Goal: Task Accomplishment & Management: Use online tool/utility

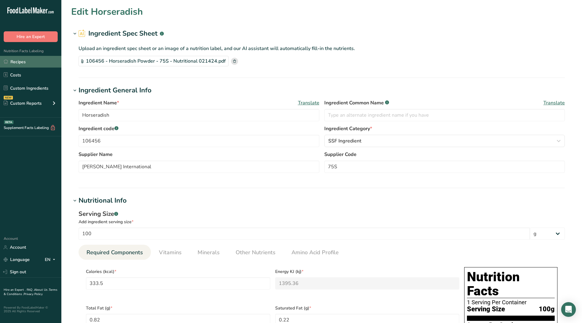
click at [16, 57] on link "Recipes" at bounding box center [30, 62] width 61 height 12
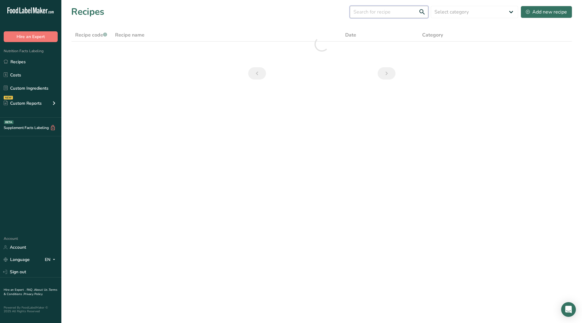
click at [369, 13] on input "text" at bounding box center [389, 12] width 79 height 12
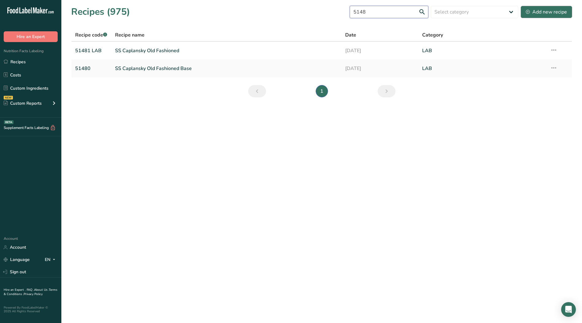
type input "5148"
click at [546, 12] on div "Add new recipe" at bounding box center [546, 11] width 41 height 7
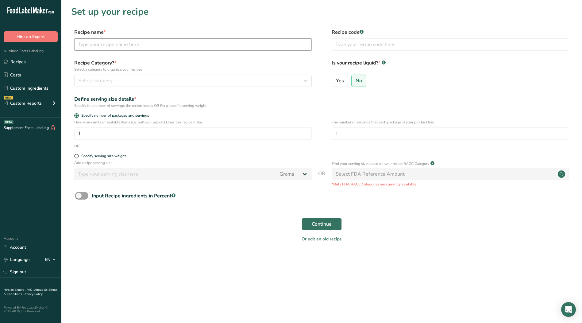
click at [146, 45] on input "text" at bounding box center [193, 44] width 238 height 12
type input "SS Beet Stle Hr 25"
type input "51489 LAB"
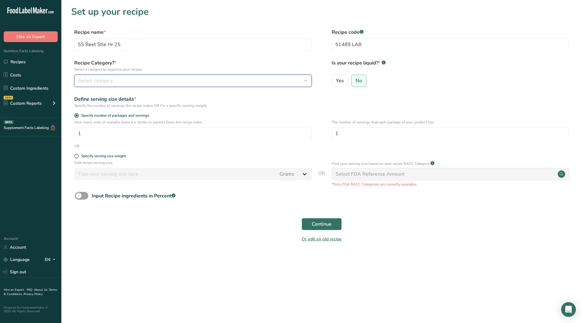
click at [146, 80] on div "Select category" at bounding box center [191, 80] width 226 height 7
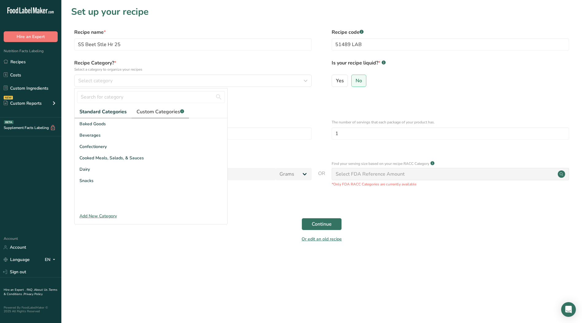
click at [158, 114] on span "Custom Categories .a-a{fill:#347362;}.b-a{fill:#fff;}" at bounding box center [161, 111] width 48 height 7
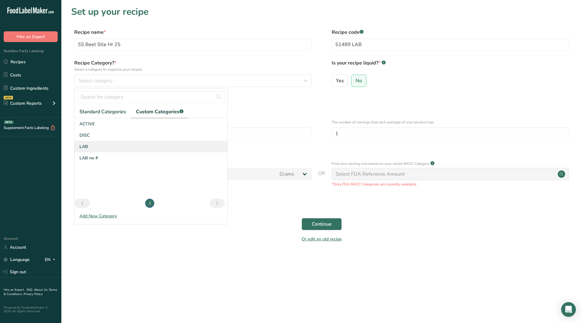
click at [94, 149] on div "LAB" at bounding box center [151, 146] width 153 height 11
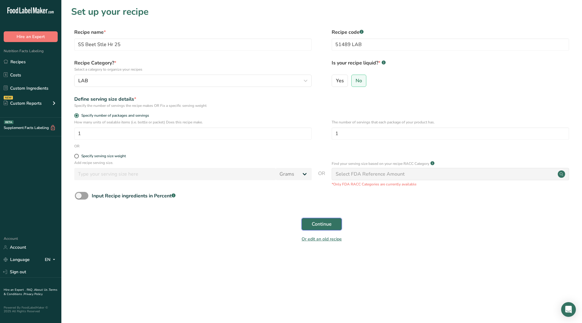
click at [325, 224] on span "Continue" at bounding box center [322, 223] width 20 height 7
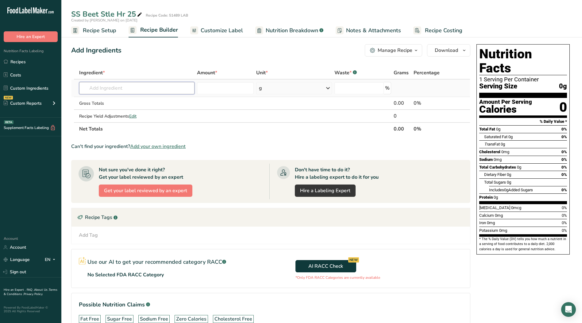
click at [138, 88] on input "text" at bounding box center [136, 88] width 115 height 12
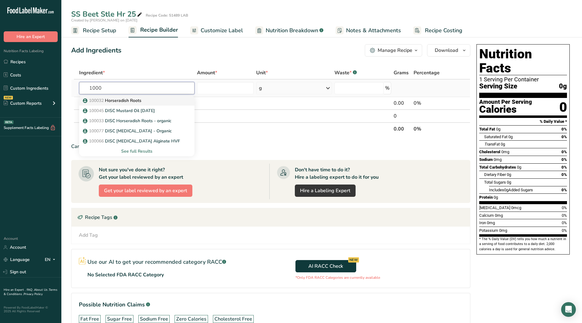
type input "1000"
click at [134, 100] on p "100032 Horseradish Roots" at bounding box center [112, 100] width 57 height 6
type input "Horseradish Roots"
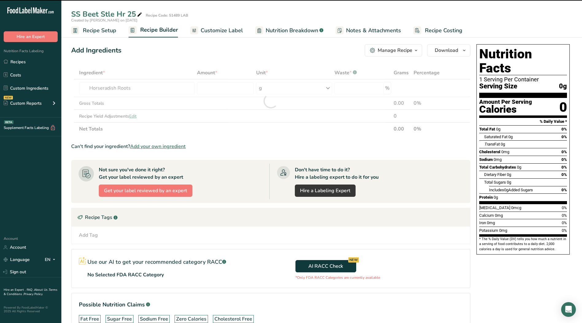
type input "0"
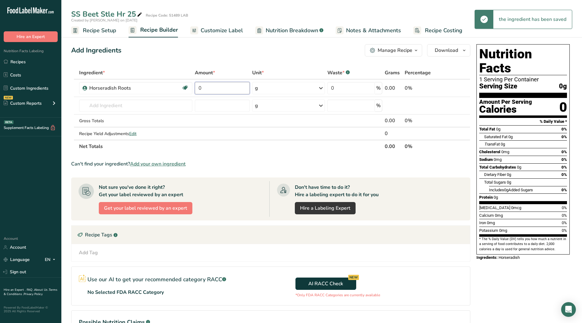
click at [214, 88] on input "0" at bounding box center [222, 88] width 55 height 12
type input "56.63"
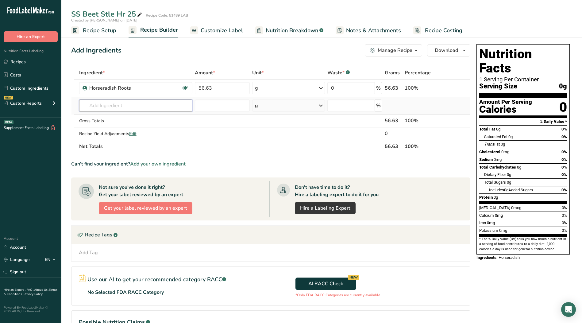
click at [139, 106] on div "Ingredient * Amount * Unit * Waste * .a-a{fill:#347362;}.b-a{fill:#fff;} Grams …" at bounding box center [270, 109] width 399 height 87
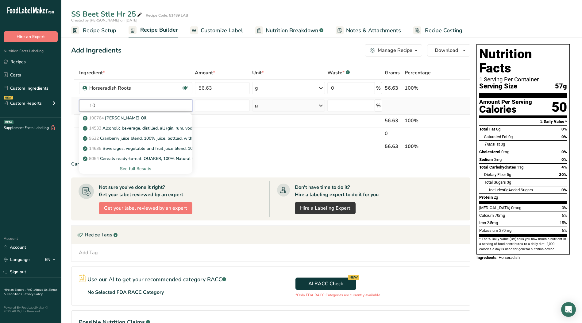
type input "1"
type input "wa"
click at [119, 120] on div "Water, bottled" at bounding box center [131, 118] width 94 height 6
type input "Water, bottled"
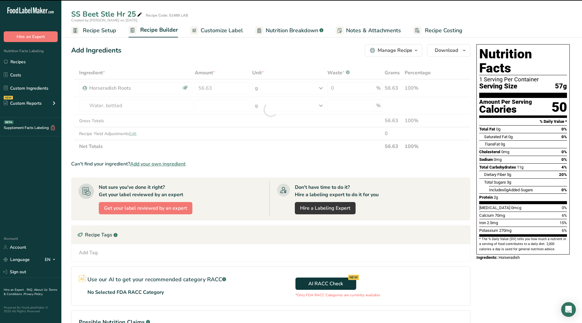
type input "0"
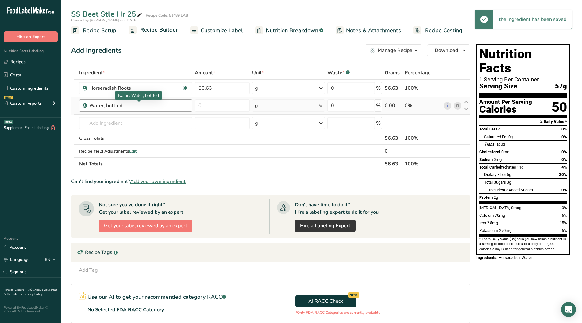
click at [159, 108] on div "Water, bottled" at bounding box center [127, 105] width 77 height 7
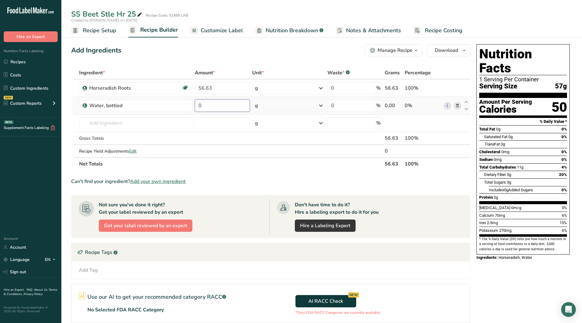
click at [219, 104] on input "0" at bounding box center [222, 105] width 55 height 12
type input "13.571"
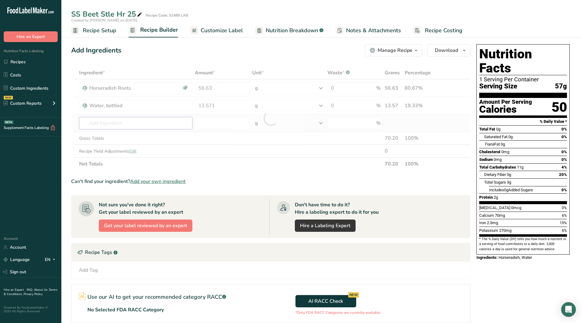
click at [139, 126] on div "Ingredient * Amount * Unit * Waste * .a-a{fill:#347362;}.b-a{fill:#fff;} Grams …" at bounding box center [270, 118] width 399 height 104
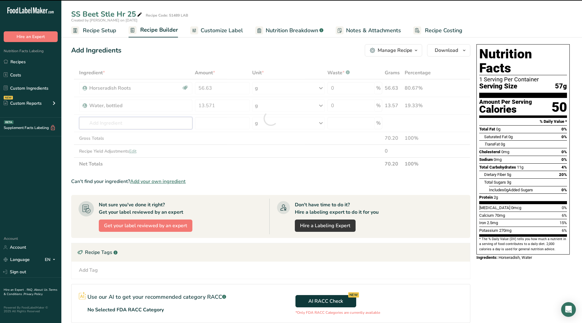
type input "1"
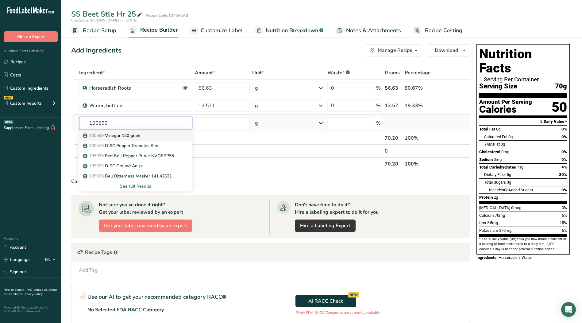
type input "100599"
click at [134, 132] on link "100599 Vinegar 120 grain" at bounding box center [136, 136] width 114 height 10
type input "Vinegar 120 grain"
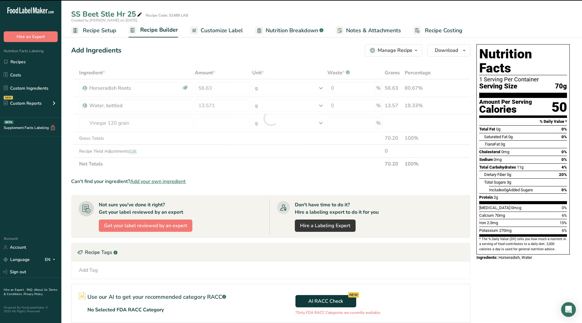
type input "0"
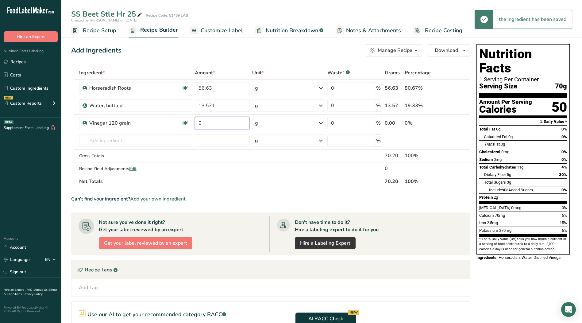
click at [216, 122] on input "0" at bounding box center [222, 123] width 55 height 12
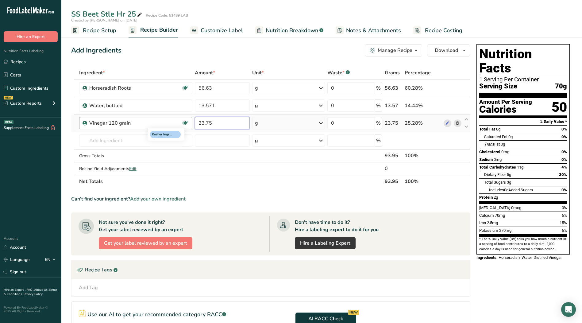
type input "23.75"
click at [160, 139] on div "Ingredient * Amount * Unit * Waste * .a-a{fill:#347362;}.b-a{fill:#fff;} Grams …" at bounding box center [270, 127] width 399 height 122
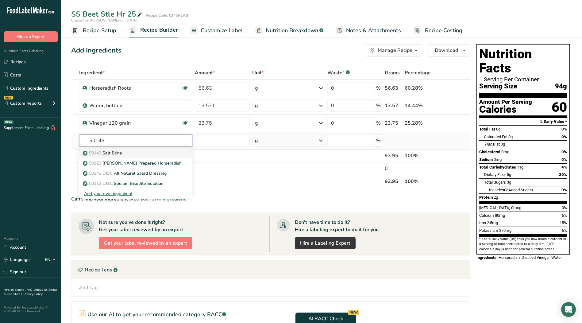
type input "50143"
click at [133, 152] on div "50143 Salt Brine" at bounding box center [131, 153] width 94 height 6
type input "Salt Brine"
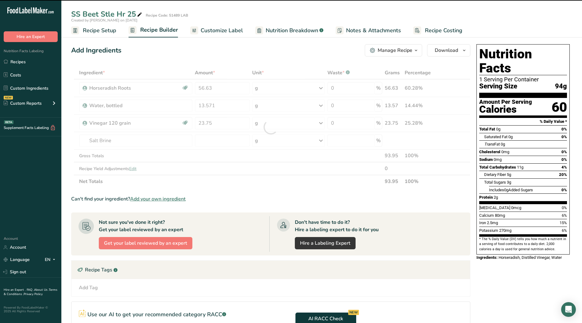
type input "0"
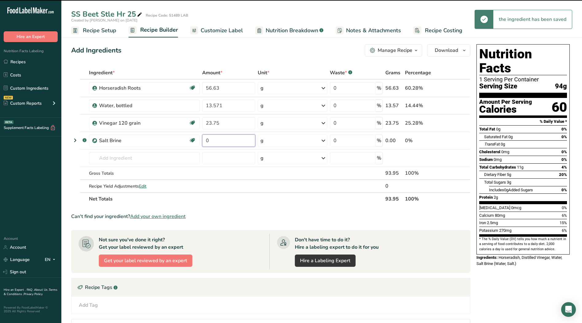
click at [217, 140] on input "0" at bounding box center [228, 140] width 53 height 12
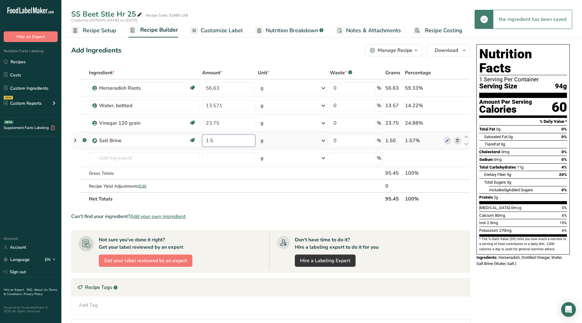
type input "1.5"
click at [143, 158] on div "Ingredient * Amount * Unit * Waste * .a-a{fill:#347362;}.b-a{fill:#fff;} Grams …" at bounding box center [270, 135] width 399 height 139
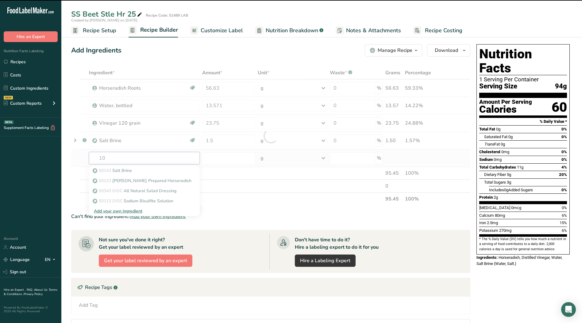
type input "100"
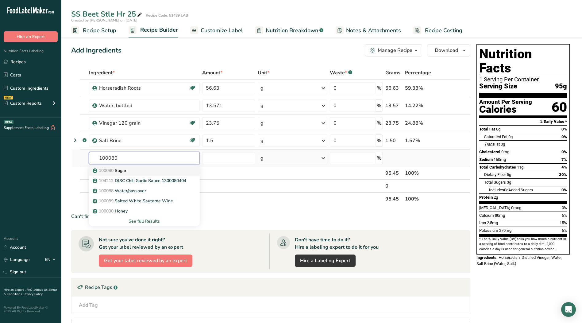
type input "100080"
click at [124, 172] on p "100080 Sugar" at bounding box center [110, 170] width 33 height 6
type input "Sugar"
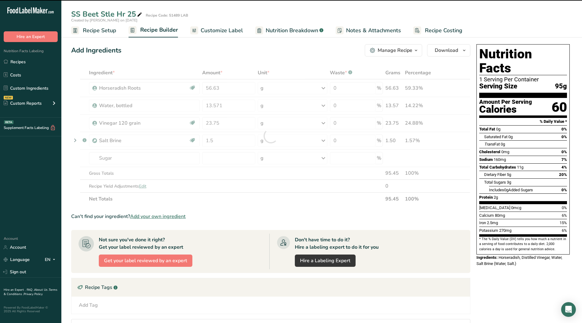
type input "0"
click at [214, 159] on input "0" at bounding box center [228, 158] width 53 height 12
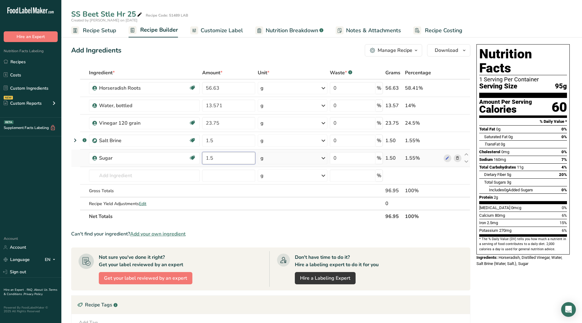
type input "1.5"
click at [137, 177] on div "Ingredient * Amount * Unit * Waste * .a-a{fill:#347362;}.b-a{fill:#fff;} Grams …" at bounding box center [270, 144] width 399 height 157
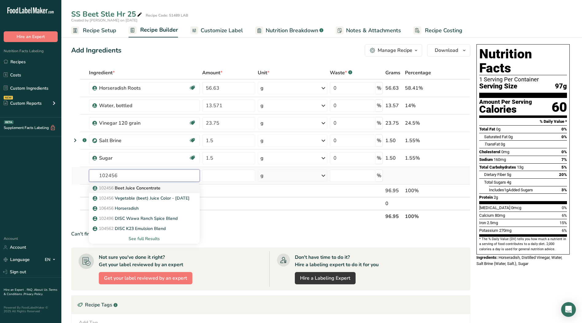
type input "102456"
click at [112, 186] on span "102456" at bounding box center [106, 188] width 15 height 6
type input "Beet Juice Concentrate"
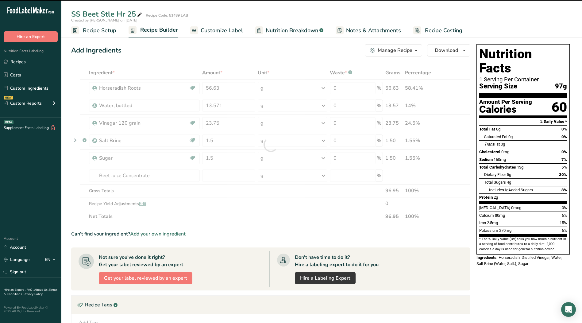
type input "0"
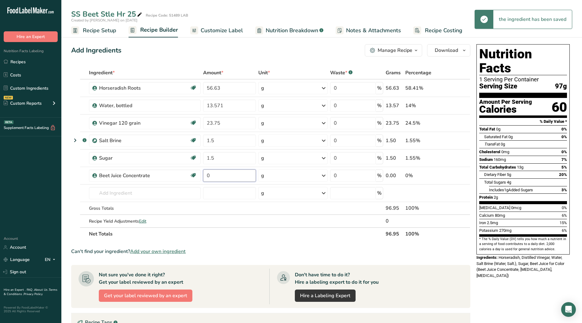
click at [213, 175] on input "0" at bounding box center [229, 175] width 53 height 12
type input "2.75"
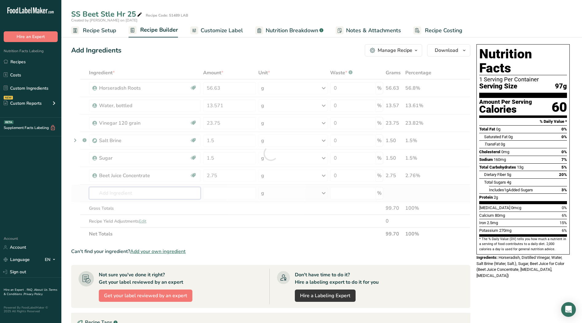
click at [127, 195] on div "Ingredient * Amount * Unit * Waste * .a-a{fill:#347362;}.b-a{fill:#fff;} Grams …" at bounding box center [270, 153] width 399 height 174
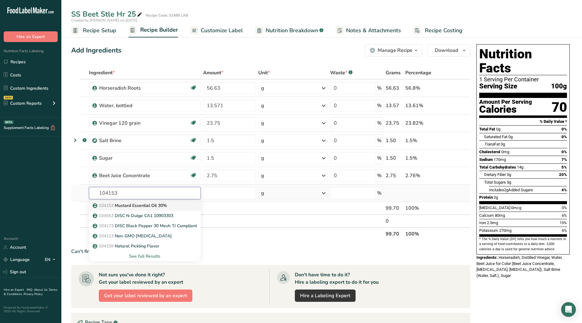
type input "104153"
click at [105, 205] on span "104153" at bounding box center [106, 206] width 15 height 6
type input "Mustard Essential Oil 30%"
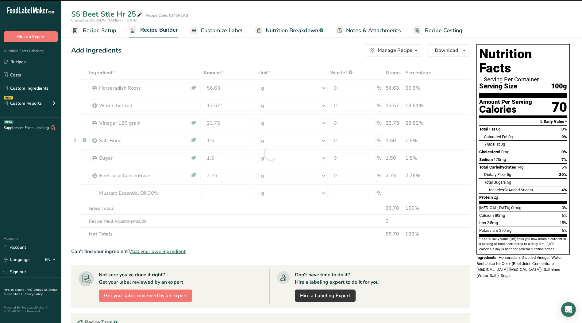
type input "0"
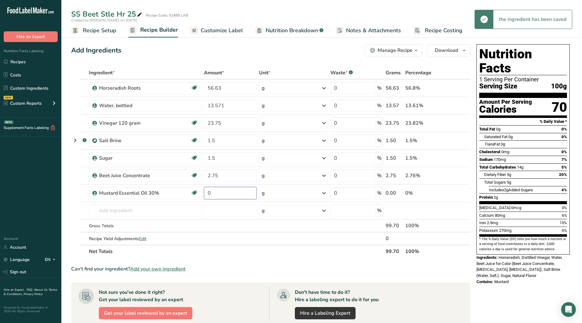
click at [222, 192] on input "0" at bounding box center [230, 193] width 53 height 12
type input "0.299"
click at [96, 32] on span "Recipe Setup" at bounding box center [99, 30] width 33 height 8
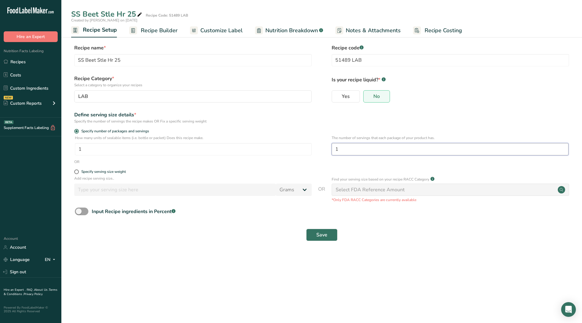
click at [356, 154] on input "1" at bounding box center [450, 149] width 237 height 12
type input "20"
click at [76, 172] on span at bounding box center [76, 171] width 5 height 5
click at [76, 172] on input "Specify serving size weight" at bounding box center [76, 172] width 4 height 4
radio input "true"
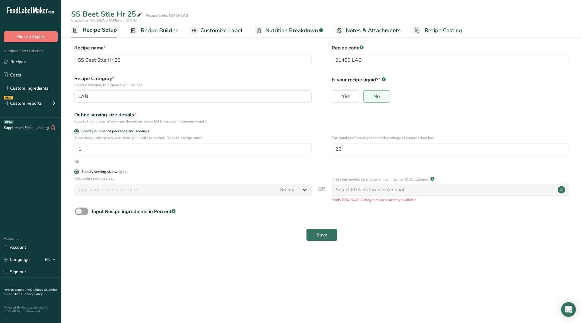
radio input "false"
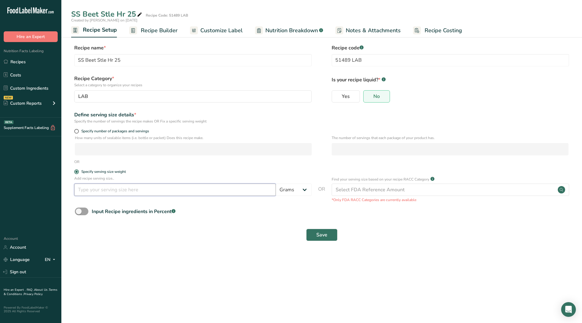
click at [208, 190] on input "number" at bounding box center [175, 190] width 202 height 12
type input "5"
click at [438, 190] on div "Select FDA Reference Amount" at bounding box center [451, 190] width 238 height 12
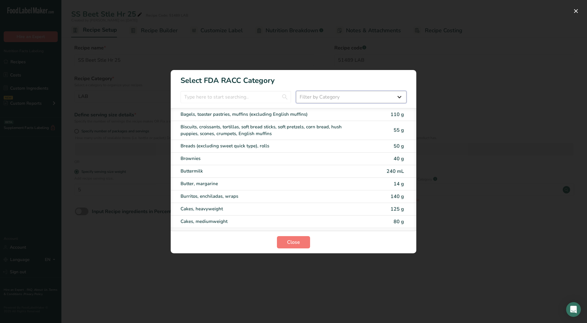
click at [398, 97] on select "Filter by Category All Bakery products [GEOGRAPHIC_DATA] Cereals and other grai…" at bounding box center [351, 97] width 111 height 12
click at [292, 240] on span "Close" at bounding box center [293, 242] width 13 height 7
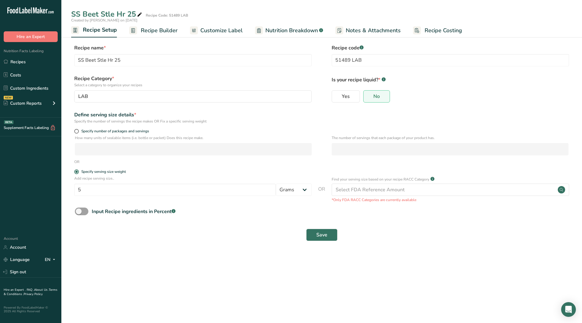
click at [160, 29] on span "Recipe Builder" at bounding box center [159, 30] width 37 height 8
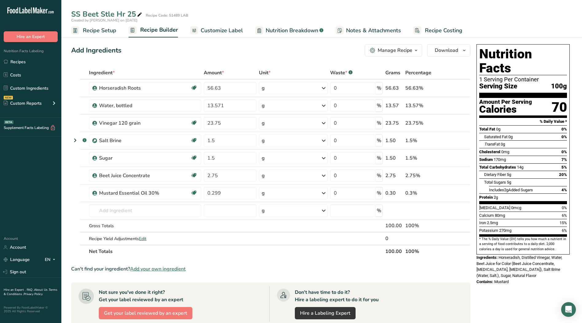
click at [101, 32] on span "Recipe Setup" at bounding box center [99, 30] width 33 height 8
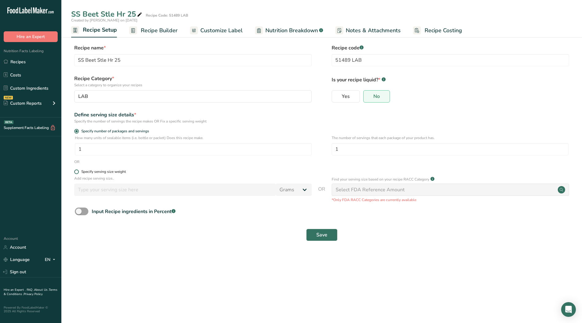
click at [77, 172] on span at bounding box center [76, 171] width 5 height 5
click at [77, 172] on input "Specify serving size weight" at bounding box center [76, 172] width 4 height 4
radio input "true"
radio input "false"
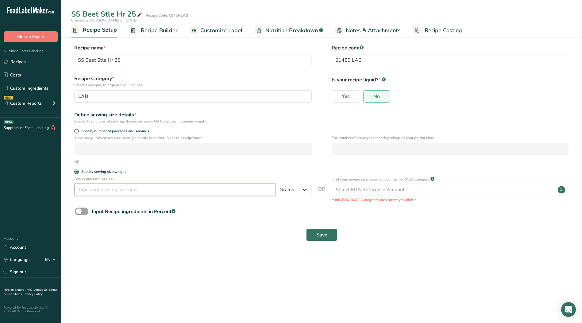
click at [191, 191] on input "number" at bounding box center [175, 190] width 202 height 12
type input "5"
click at [328, 233] on button "Save" at bounding box center [321, 235] width 31 height 12
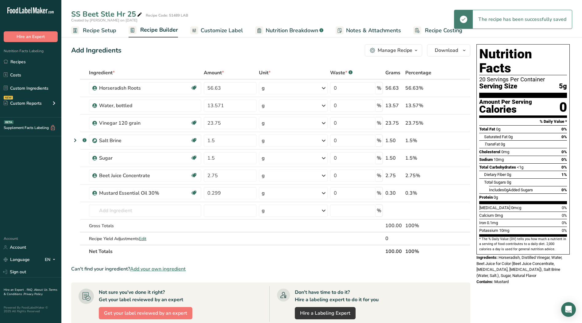
click at [163, 32] on span "Recipe Builder" at bounding box center [159, 30] width 38 height 8
click at [224, 30] on span "Customize Label" at bounding box center [222, 30] width 42 height 8
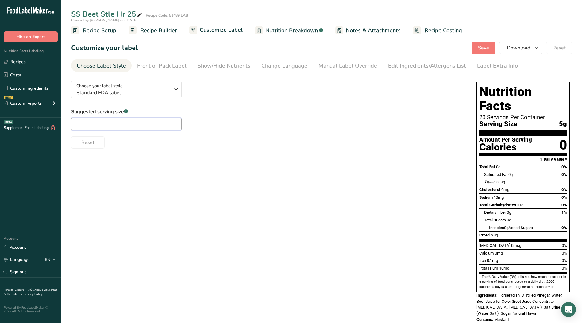
click at [107, 127] on input "text" at bounding box center [126, 124] width 111 height 12
type input "1tsp"
click at [227, 64] on div "Show/Hide Nutrients" at bounding box center [224, 66] width 53 height 8
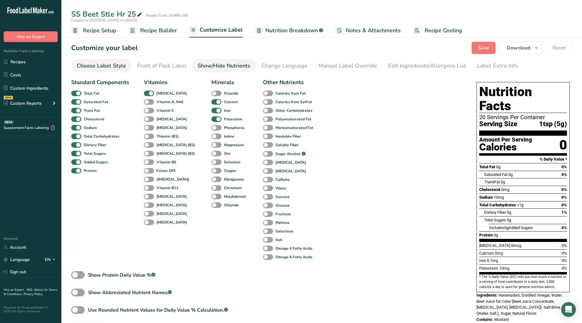
click at [109, 72] on link "Choose Label Style" at bounding box center [101, 66] width 49 height 14
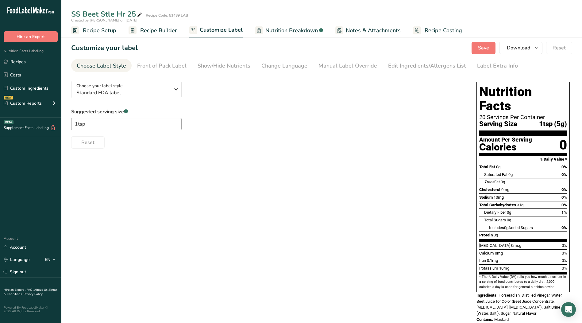
click at [294, 30] on span "Nutrition Breakdown" at bounding box center [292, 30] width 53 height 8
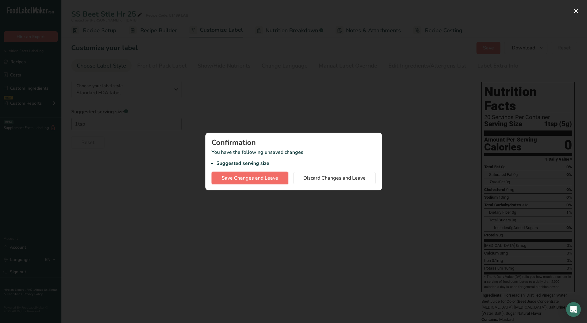
click at [264, 180] on span "Save Changes and Leave" at bounding box center [250, 177] width 56 height 7
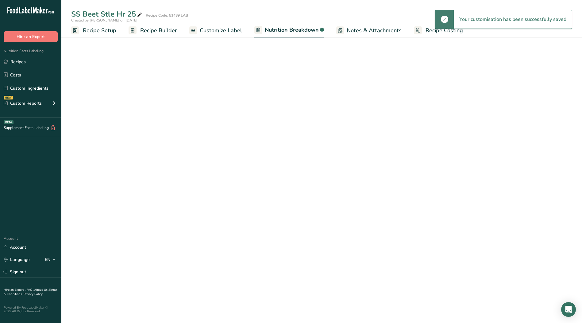
select select "Calories"
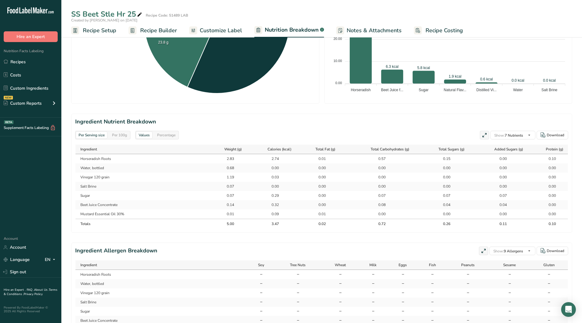
scroll to position [215, 0]
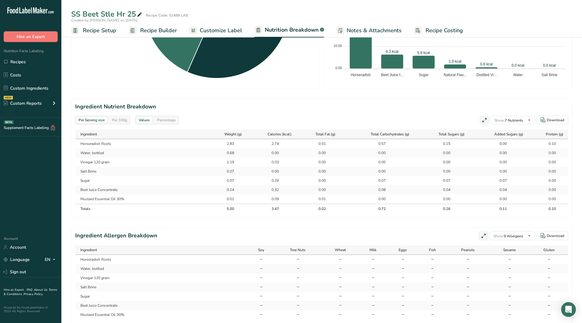
click at [118, 120] on div "Per 100g" at bounding box center [120, 120] width 20 height 7
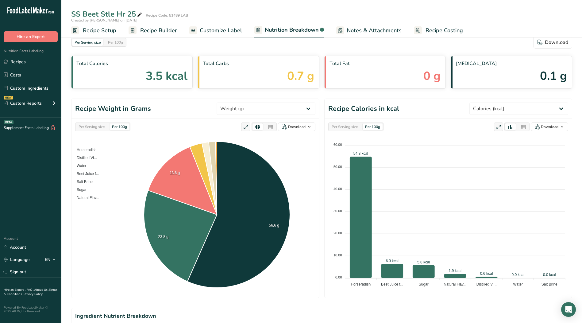
scroll to position [0, 0]
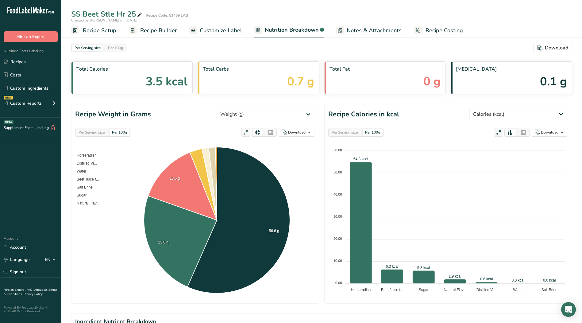
click at [381, 31] on span "Notes & Attachments" at bounding box center [374, 30] width 55 height 8
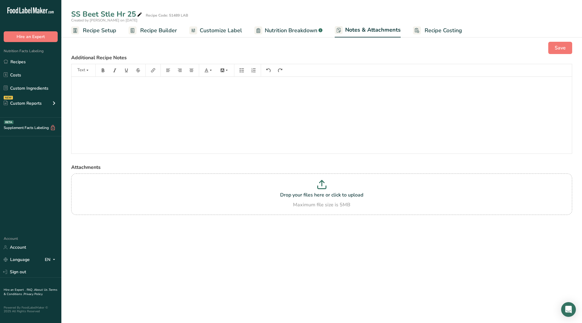
click at [445, 31] on span "Recipe Costing" at bounding box center [443, 30] width 37 height 8
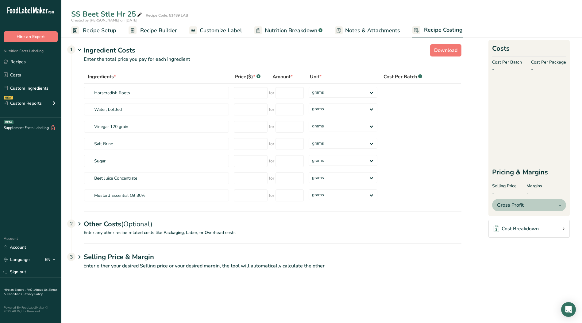
click at [89, 31] on span "Recipe Setup" at bounding box center [99, 30] width 33 height 8
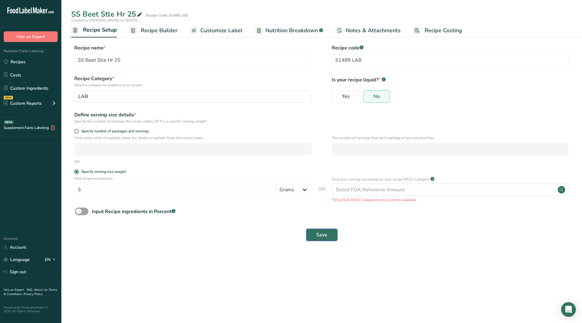
click at [329, 237] on button "Save" at bounding box center [321, 235] width 31 height 12
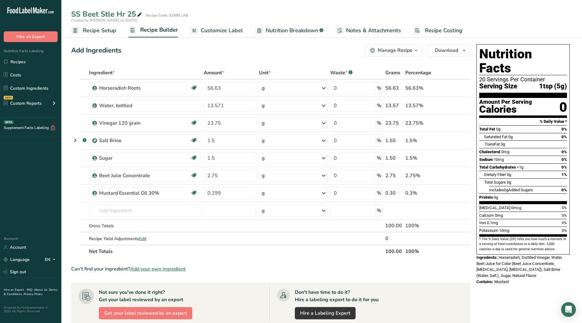
click at [97, 31] on span "Recipe Setup" at bounding box center [99, 30] width 33 height 8
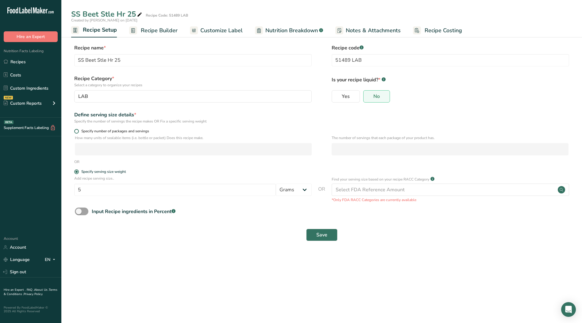
click at [76, 131] on span at bounding box center [76, 131] width 5 height 5
click at [76, 131] on input "Specify number of packages and servings" at bounding box center [76, 131] width 4 height 4
radio input "true"
radio input "false"
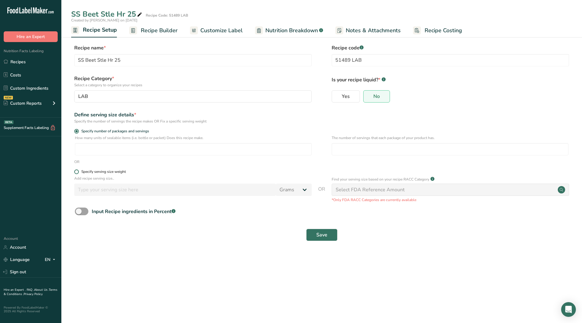
click at [76, 174] on span at bounding box center [76, 171] width 5 height 5
click at [76, 174] on input "Specify serving size weight" at bounding box center [76, 172] width 4 height 4
radio input "true"
radio input "false"
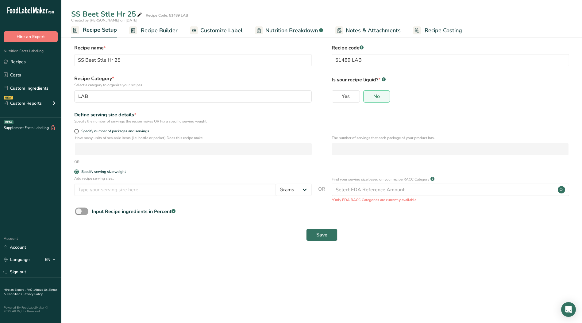
click at [165, 30] on span "Recipe Builder" at bounding box center [159, 30] width 37 height 8
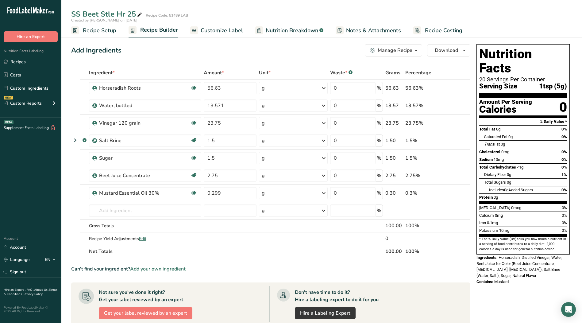
click at [95, 28] on span "Recipe Setup" at bounding box center [99, 30] width 33 height 8
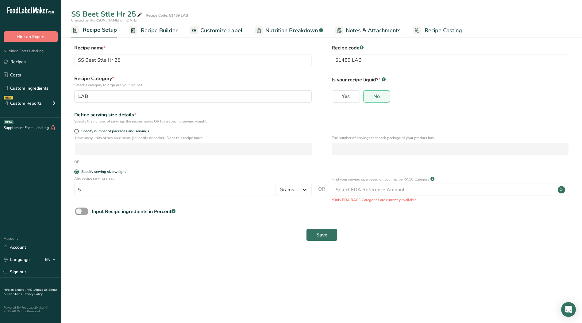
click at [281, 29] on span "Nutrition Breakdown" at bounding box center [292, 30] width 53 height 8
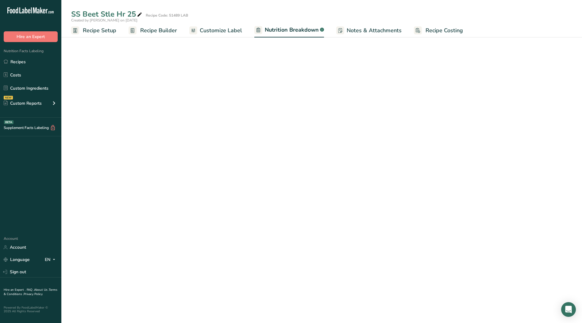
select select "Calories"
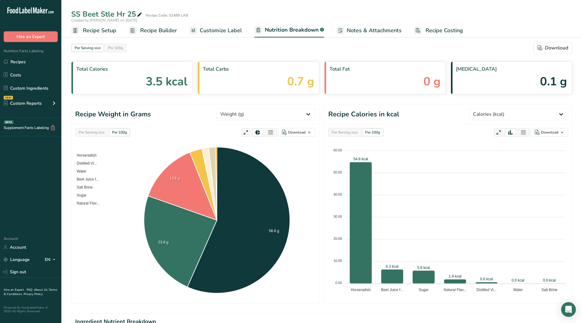
click at [221, 30] on span "Customize Label" at bounding box center [221, 30] width 42 height 8
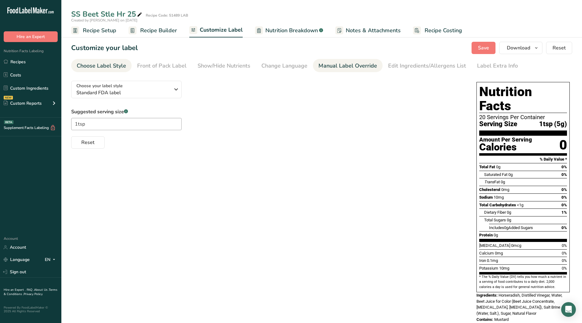
click at [329, 64] on div "Manual Label Override" at bounding box center [348, 66] width 59 height 8
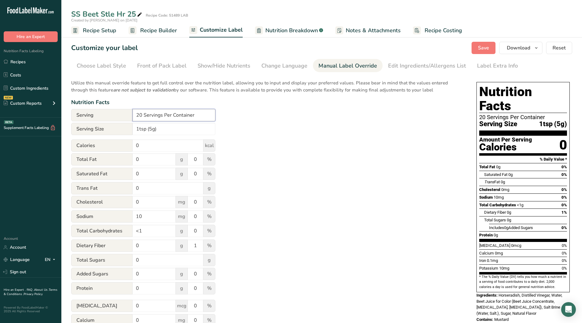
click at [143, 116] on input "20 Servings Per Container" at bounding box center [174, 115] width 83 height 12
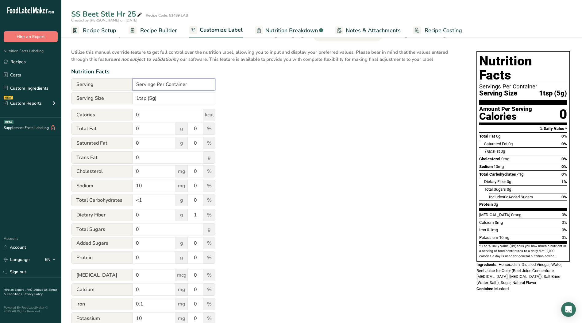
type input "Servings Per Container"
click at [146, 115] on input "0" at bounding box center [168, 115] width 71 height 12
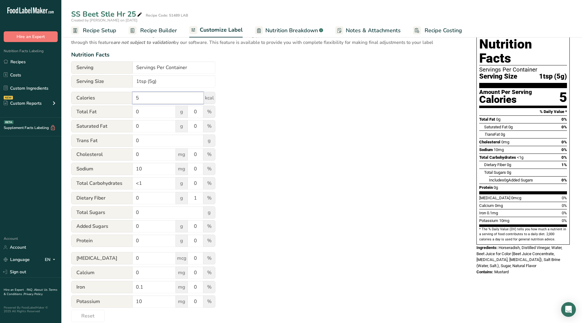
scroll to position [56, 0]
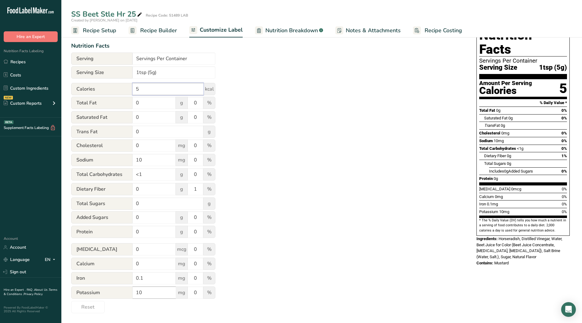
type input "5"
click at [139, 292] on input "10" at bounding box center [154, 292] width 43 height 12
type input "20"
click at [408, 255] on div "Utilize this manual override feature to get full control over the nutrition lab…" at bounding box center [267, 166] width 393 height 294
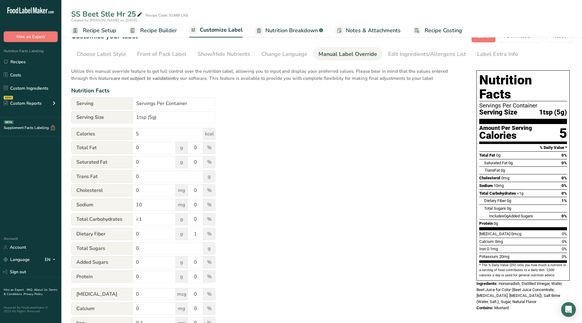
scroll to position [0, 0]
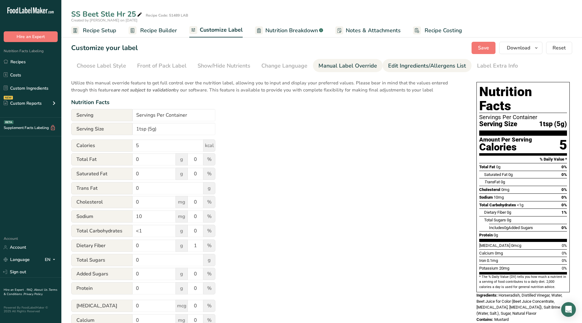
click at [408, 66] on div "Edit Ingredients/Allergens List" at bounding box center [427, 66] width 78 height 8
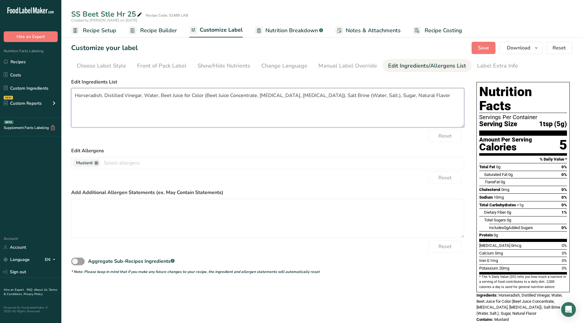
drag, startPoint x: 202, startPoint y: 96, endPoint x: 212, endPoint y: 96, distance: 10.2
click at [212, 96] on textarea "Horseradish, Distilled Vinegar, Water, Beet Juice for Color (Beet Juice Concent…" at bounding box center [267, 107] width 393 height 39
type textarea "Horseradish, Distilled Vinegar, Water, Beet Juice for Color, Sugar, Salt, Natur…"
click at [486, 45] on span "Save" at bounding box center [483, 47] width 11 height 7
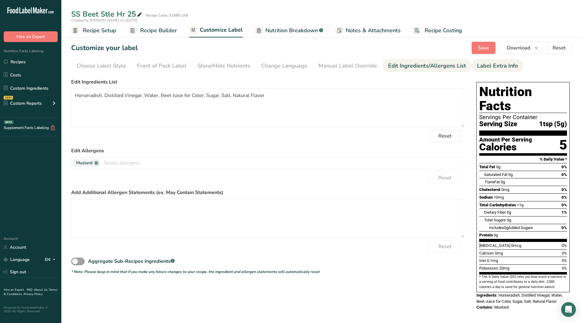
click at [484, 66] on div "Label Extra Info" at bounding box center [497, 66] width 41 height 8
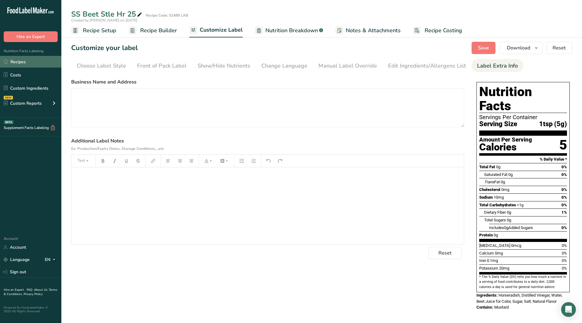
click at [15, 60] on link "Recipes" at bounding box center [30, 62] width 61 height 12
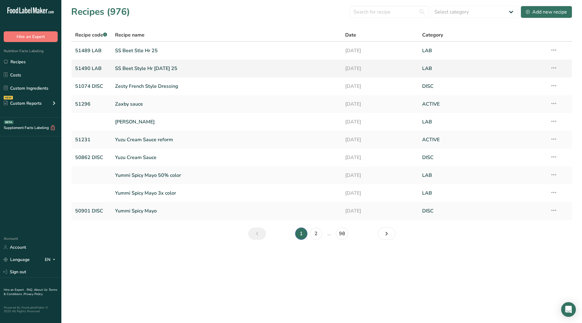
click at [150, 70] on link "SS Beet Style Hr [DATE] 25" at bounding box center [226, 68] width 223 height 13
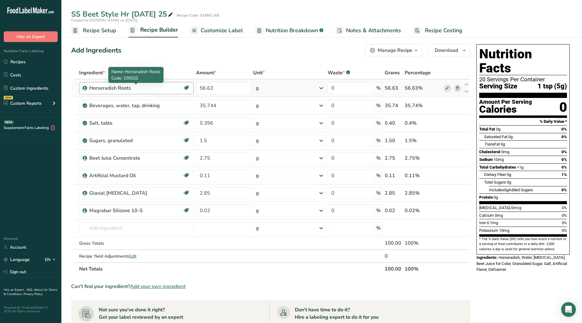
click at [138, 89] on div "Horseradish Roots" at bounding box center [127, 87] width 77 height 7
click at [146, 89] on div "Horseradish Roots" at bounding box center [127, 87] width 77 height 7
click at [416, 51] on icon "button" at bounding box center [416, 51] width 5 height 8
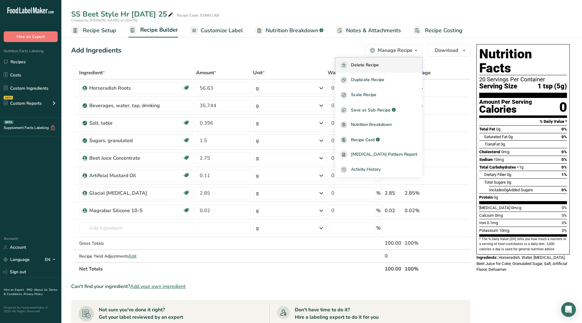
click at [378, 64] on span "Delete Recipe" at bounding box center [365, 65] width 28 height 7
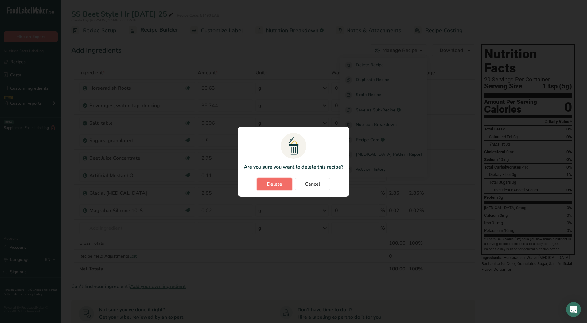
click at [282, 182] on span "Delete" at bounding box center [274, 184] width 15 height 7
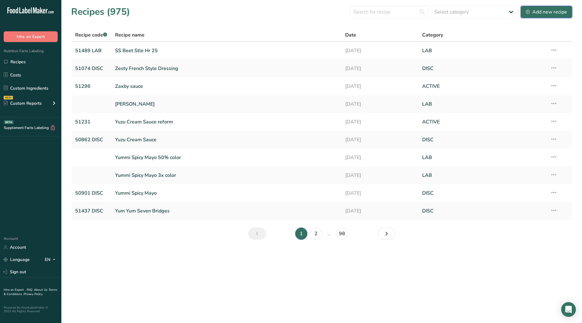
click at [542, 11] on div "Add new recipe" at bounding box center [546, 11] width 41 height 7
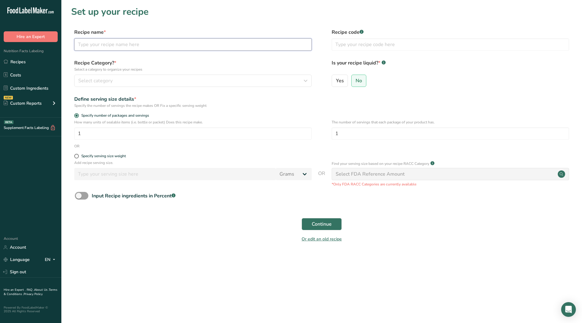
click at [107, 43] on input "text" at bounding box center [193, 44] width 238 height 12
type input "SS Beet Style HR PSVR 25"
type input "51490 LAB"
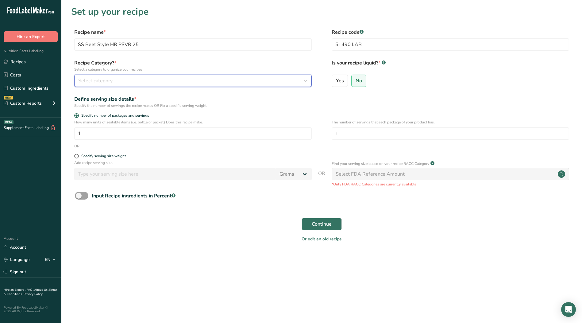
click at [210, 80] on div "Select category" at bounding box center [191, 80] width 226 height 7
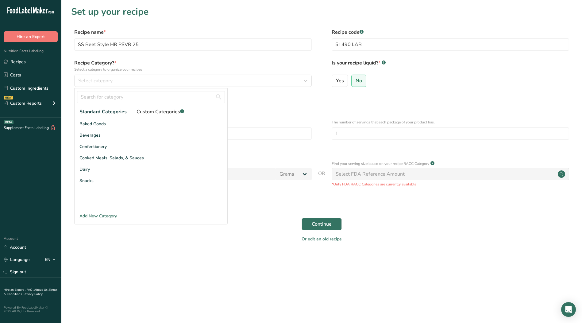
click at [166, 111] on span "Custom Categories .a-a{fill:#347362;}.b-a{fill:#fff;}" at bounding box center [161, 111] width 48 height 7
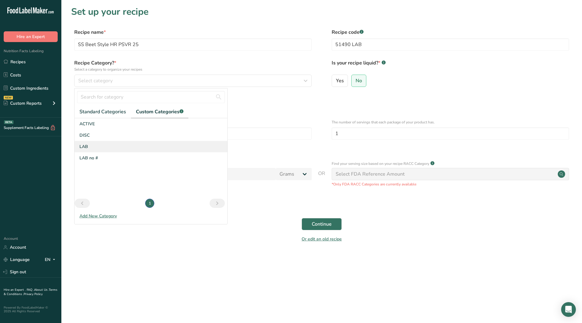
click at [89, 148] on div "LAB" at bounding box center [151, 146] width 153 height 11
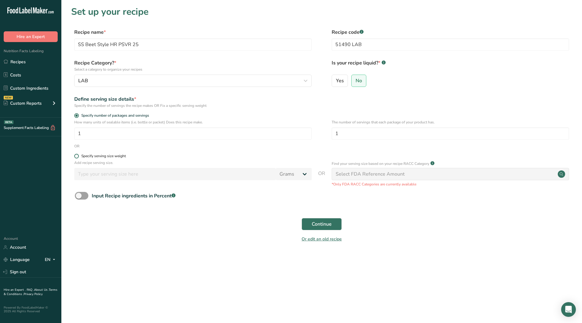
click at [77, 156] on span at bounding box center [76, 156] width 5 height 5
click at [77, 156] on input "Specify serving size weight" at bounding box center [76, 156] width 4 height 4
radio input "true"
radio input "false"
click at [121, 176] on input "number" at bounding box center [175, 174] width 202 height 12
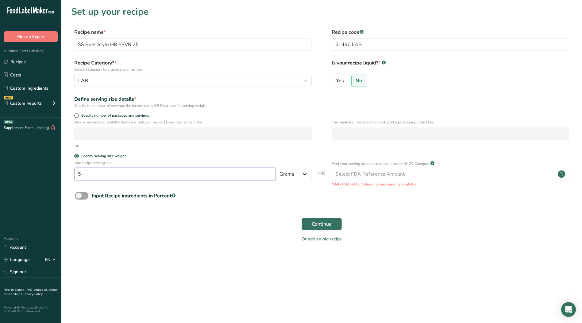
type input "5"
click at [321, 223] on span "Continue" at bounding box center [322, 223] width 20 height 7
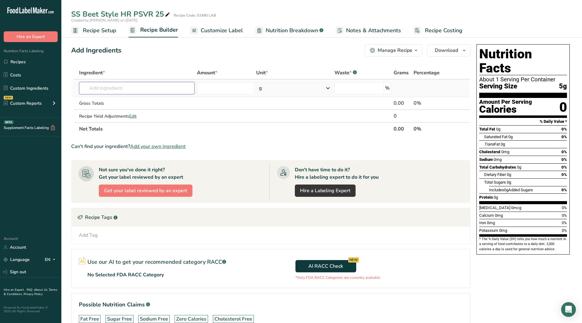
click at [134, 88] on input "text" at bounding box center [136, 88] width 115 height 12
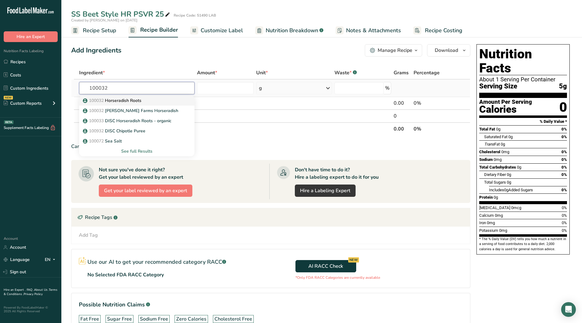
type input "100032"
click at [127, 100] on p "100032 Horseradish Roots" at bounding box center [112, 100] width 57 height 6
type input "Horseradish Roots"
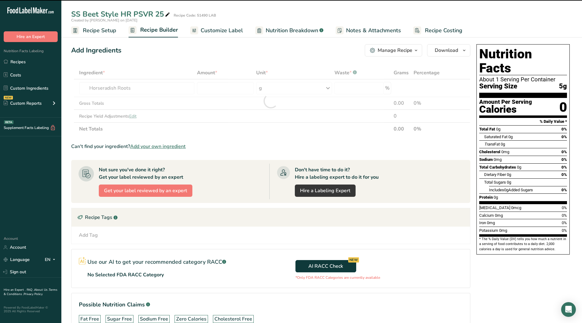
type input "0"
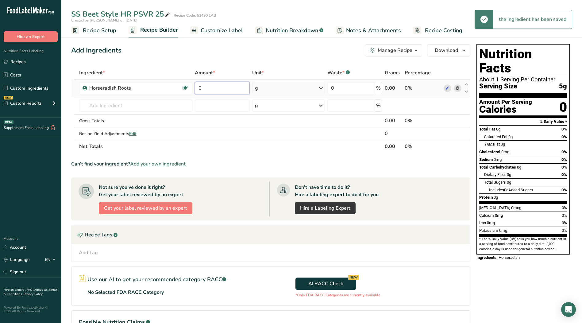
drag, startPoint x: 235, startPoint y: 88, endPoint x: 229, endPoint y: 84, distance: 6.8
click at [235, 88] on input "0" at bounding box center [222, 88] width 55 height 12
type input "56.63"
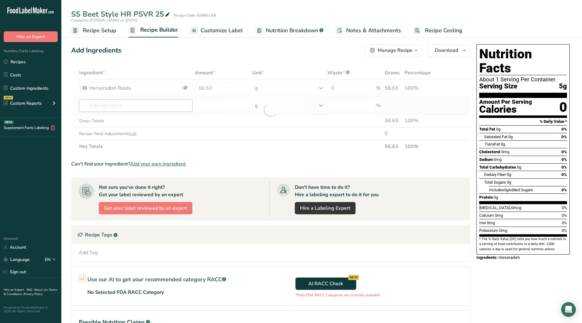
click at [140, 108] on div "Ingredient * Amount * Unit * Waste * .a-a{fill:#347362;}.b-a{fill:#fff;} Grams …" at bounding box center [270, 109] width 399 height 87
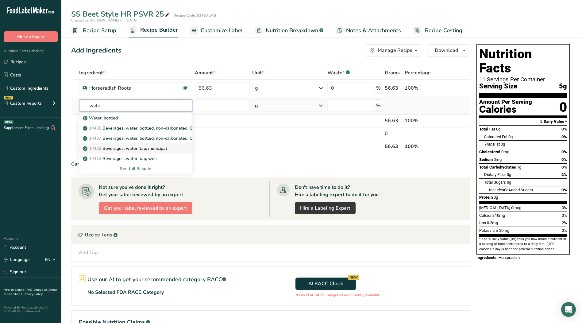
type input "water"
click at [167, 149] on p "14429 [GEOGRAPHIC_DATA], water, tap, municipal" at bounding box center [125, 148] width 83 height 6
type input "Beverages, water, tap, municipal"
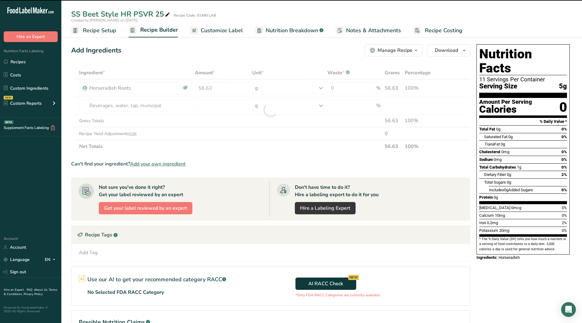
type input "0"
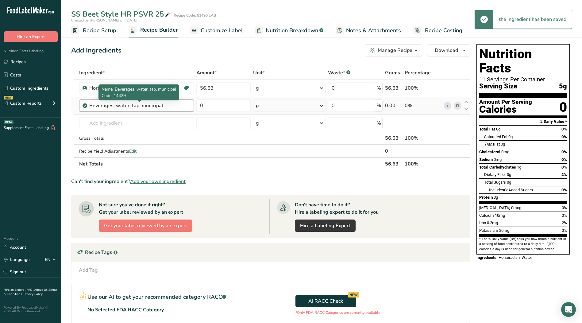
click at [165, 105] on div "Beverages, water, tap, municipal" at bounding box center [127, 105] width 77 height 7
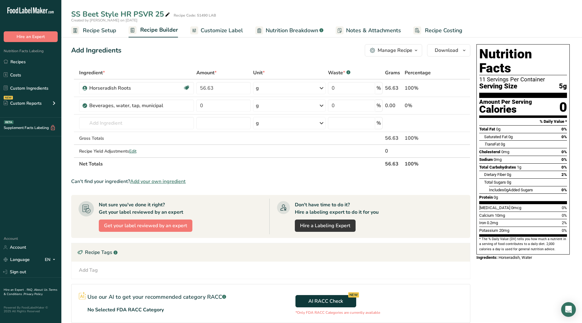
drag, startPoint x: 165, startPoint y: 105, endPoint x: 64, endPoint y: 100, distance: 100.5
click at [64, 100] on section "Add Ingredients Manage Recipe Delete Recipe Duplicate Recipe Scale Recipe Save …" at bounding box center [321, 215] width 521 height 366
click at [156, 110] on div "Beverages, water, tap, municipal" at bounding box center [136, 105] width 115 height 12
click at [164, 107] on div "Beverages, water, tap, municipal" at bounding box center [127, 105] width 77 height 7
click at [166, 107] on div "Beverages, water, tap, municipal" at bounding box center [127, 105] width 77 height 7
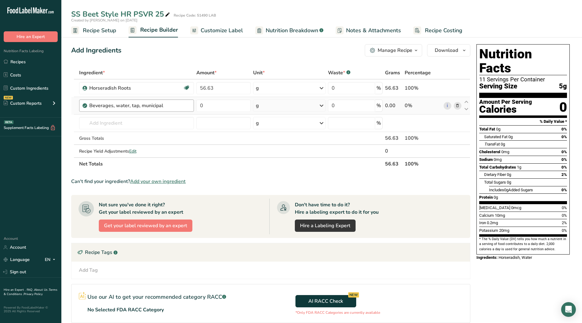
click at [166, 107] on div "Beverages, water, tap, municipal" at bounding box center [127, 105] width 77 height 7
drag, startPoint x: 168, startPoint y: 108, endPoint x: 164, endPoint y: 107, distance: 4.0
click at [164, 107] on div "Beverages, water, tap, municipal" at bounding box center [127, 105] width 77 height 7
click at [458, 106] on icon at bounding box center [458, 106] width 4 height 6
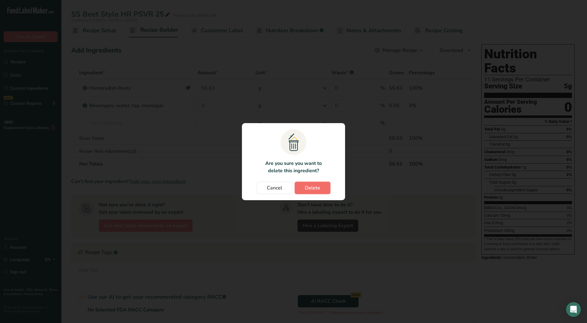
click at [306, 189] on span "Delete" at bounding box center [312, 187] width 15 height 7
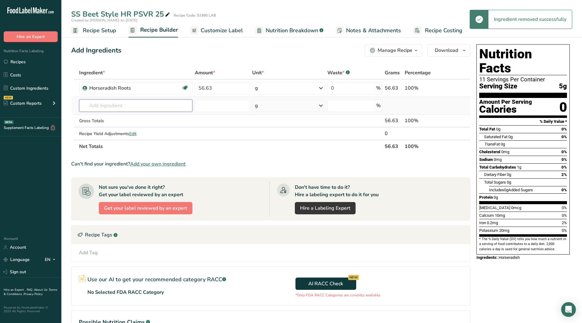
click at [122, 109] on input "text" at bounding box center [136, 105] width 114 height 12
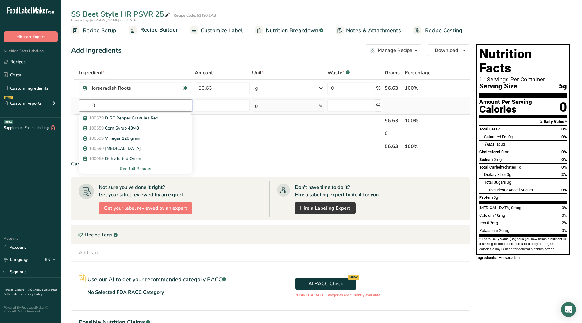
type input "1"
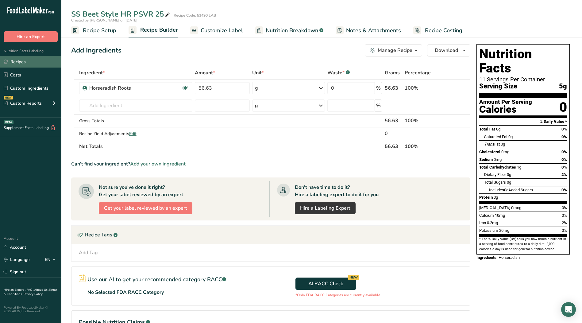
click at [14, 63] on link "Recipes" at bounding box center [30, 62] width 61 height 12
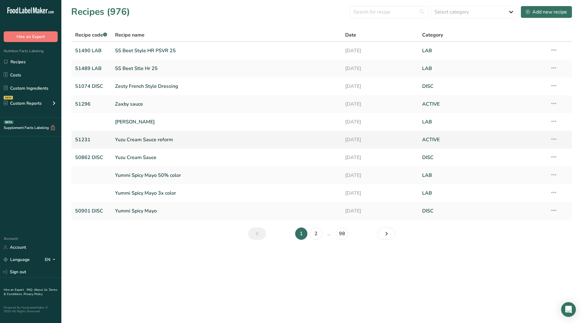
click at [141, 140] on link "Yuzu Cream Sauce reform" at bounding box center [226, 139] width 223 height 13
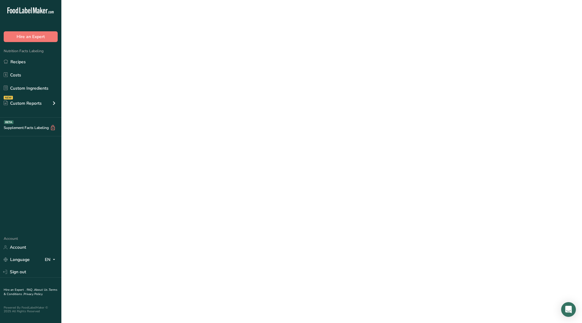
click at [141, 140] on link "Yuzu Cream Sauce reform" at bounding box center [226, 139] width 223 height 13
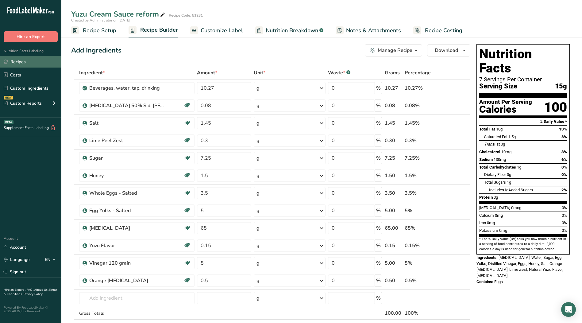
click at [17, 61] on link "Recipes" at bounding box center [30, 62] width 61 height 12
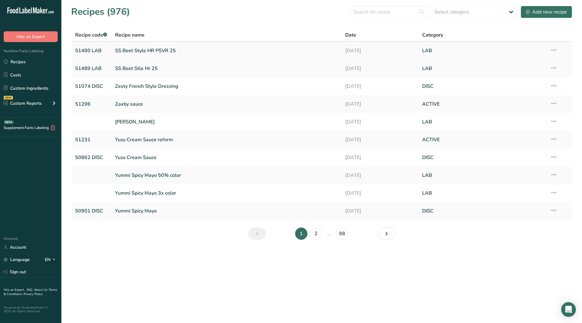
click at [157, 52] on link "SS Beet Style HR PSVR 25" at bounding box center [226, 50] width 223 height 13
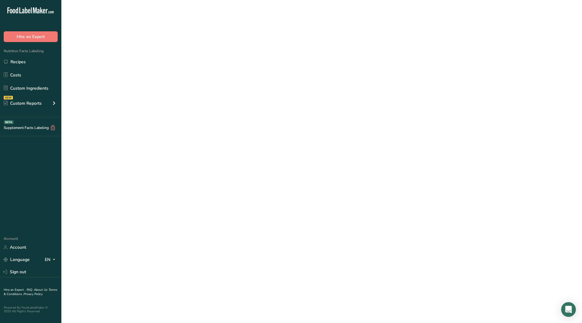
click at [157, 52] on link "SS Beet Style HR PSVR 25" at bounding box center [226, 50] width 223 height 13
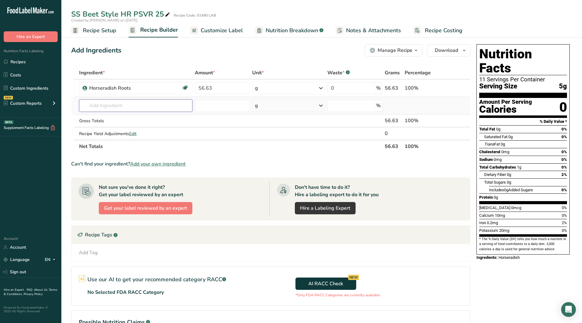
click at [121, 105] on input "text" at bounding box center [136, 105] width 114 height 12
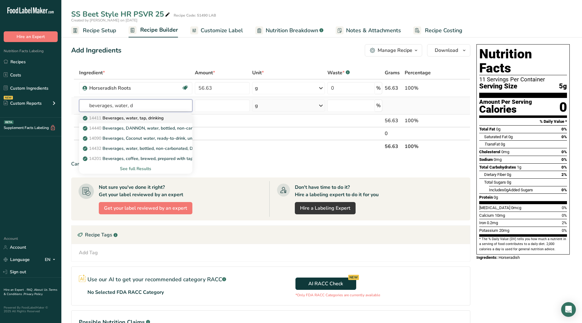
type input "beverages, water, d"
click at [136, 122] on link "14411 Beverages, water, tap, drinking" at bounding box center [136, 118] width 114 height 10
type input "Beverages, water, tap, drinking"
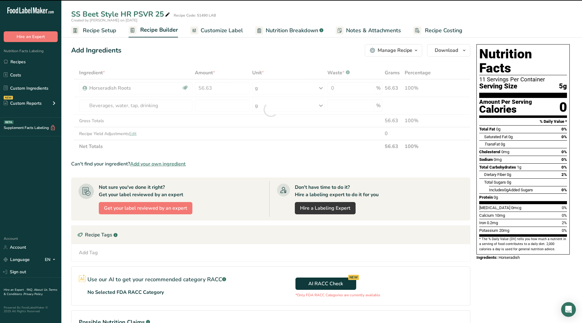
type input "0"
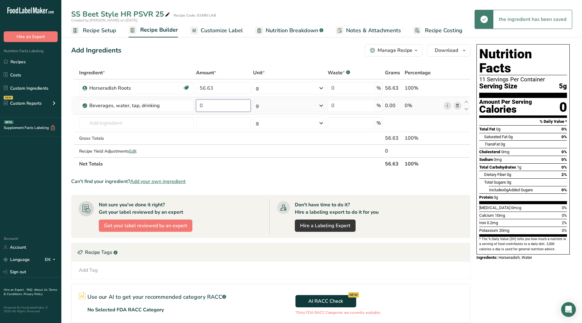
click at [209, 109] on input "0" at bounding box center [223, 105] width 55 height 12
type input "18.141"
click at [168, 119] on div "Ingredient * Amount * Unit * Waste * .a-a{fill:#347362;}.b-a{fill:#fff;} Grams …" at bounding box center [270, 118] width 399 height 104
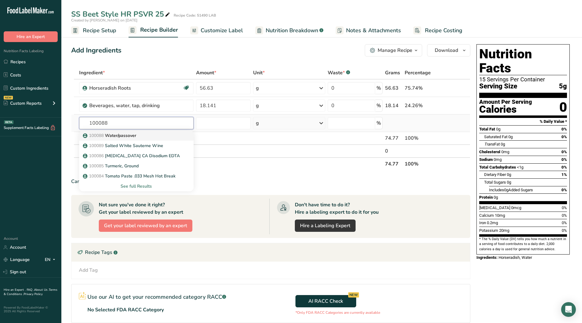
type input "100088"
click at [121, 136] on p "100088 Water/passover" at bounding box center [110, 135] width 52 height 6
type input "Water/passover"
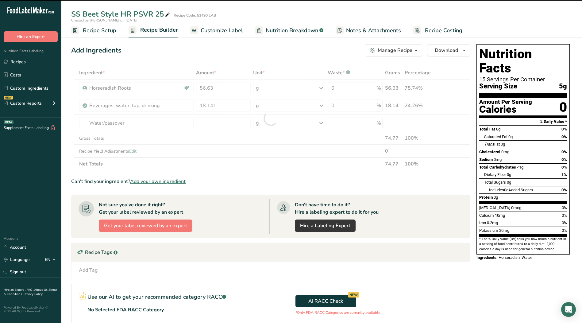
type input "0"
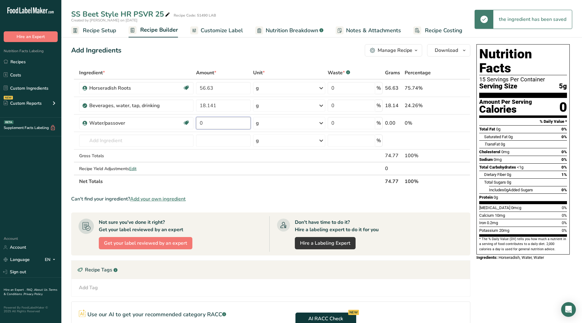
click at [217, 123] on input "0" at bounding box center [223, 123] width 55 height 12
type input "16.499"
click at [100, 141] on div "Ingredient * Amount * Unit * Waste * .a-a{fill:#347362;}.b-a{fill:#fff;} Grams …" at bounding box center [270, 127] width 399 height 122
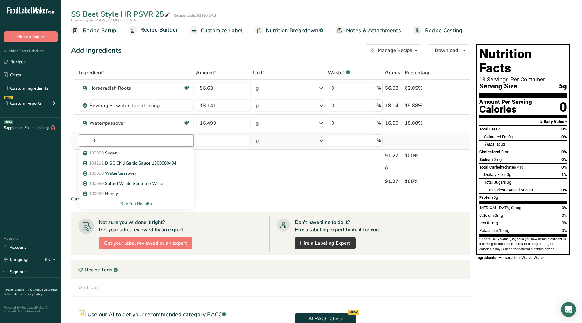
type input "1"
type input "50143"
click at [121, 153] on p "50143 Salt Brine" at bounding box center [103, 153] width 38 height 6
type input "Salt Brine"
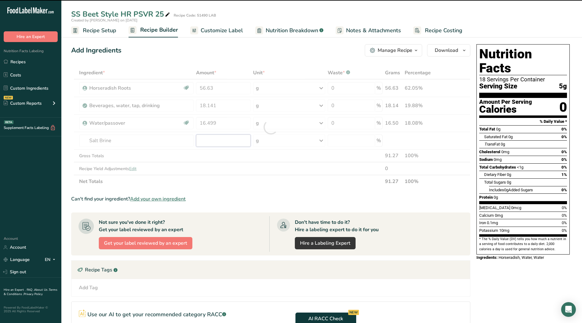
click at [220, 142] on input "number" at bounding box center [223, 140] width 55 height 12
type input "0"
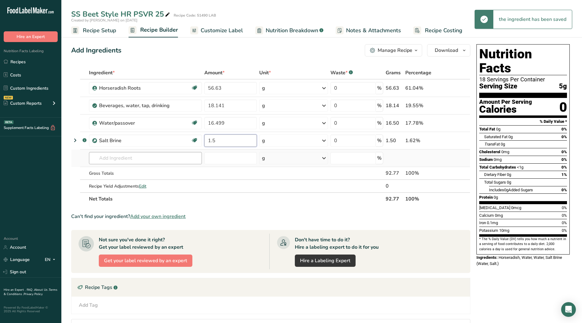
type input "1.5"
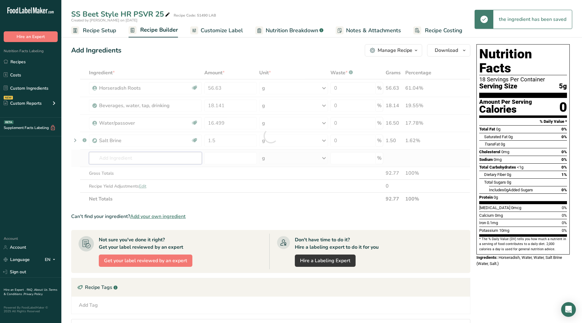
click at [113, 159] on div "Ingredient * Amount * Unit * Waste * .a-a{fill:#347362;}.b-a{fill:#fff;} Grams …" at bounding box center [270, 135] width 399 height 139
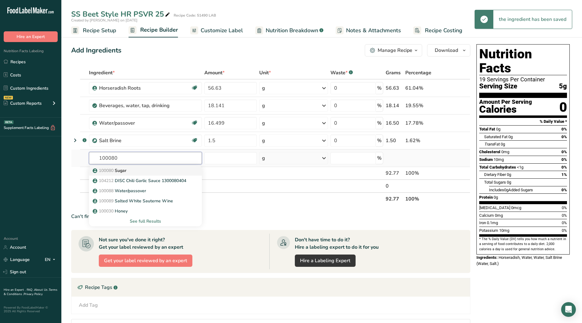
type input "100080"
click at [120, 173] on p "100080 Sugar" at bounding box center [110, 170] width 33 height 6
type input "Sugar"
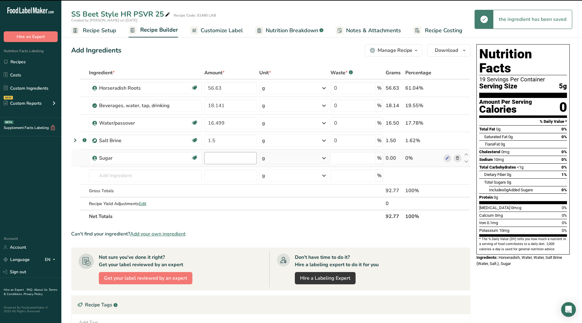
type input "0"
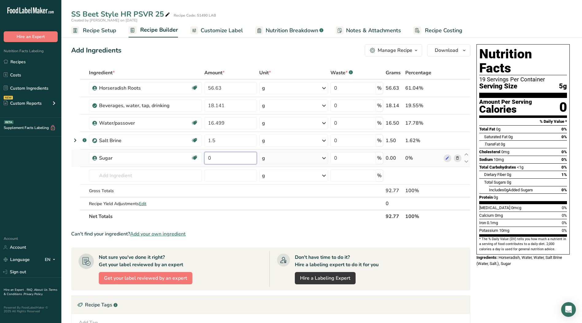
click at [219, 162] on input "0" at bounding box center [231, 158] width 53 height 12
type input "1.5"
click at [110, 176] on div "Ingredient * Amount * Unit * Waste * .a-a{fill:#347362;}.b-a{fill:#fff;} Grams …" at bounding box center [270, 144] width 399 height 157
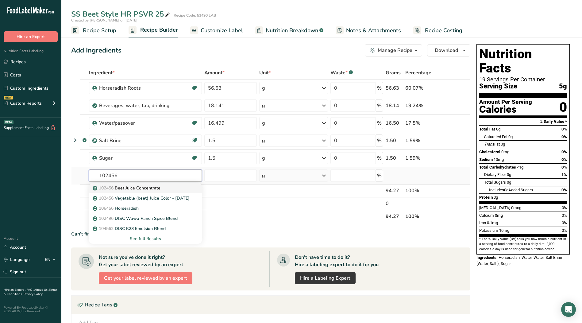
type input "102456"
click at [126, 186] on p "102456 Beet Juice Concentrate" at bounding box center [127, 188] width 67 height 6
type input "Beet Juice Concentrate"
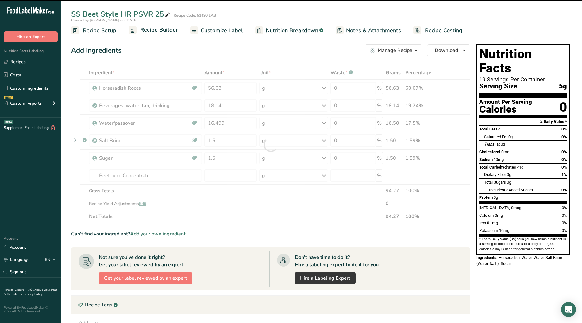
click at [212, 177] on div at bounding box center [270, 144] width 399 height 157
type input "0"
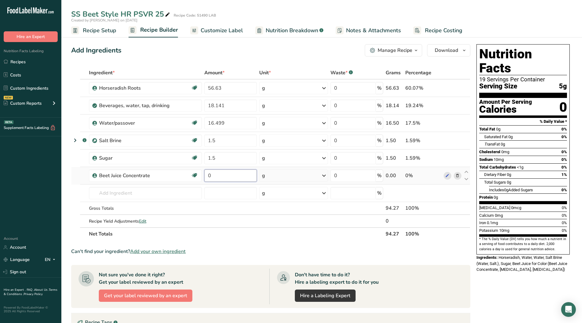
click at [221, 173] on input "0" at bounding box center [231, 175] width 53 height 12
type input "2.75"
click at [171, 193] on div "Ingredient * Amount * Unit * Waste * .a-a{fill:#347362;}.b-a{fill:#fff;} Grams …" at bounding box center [270, 153] width 399 height 174
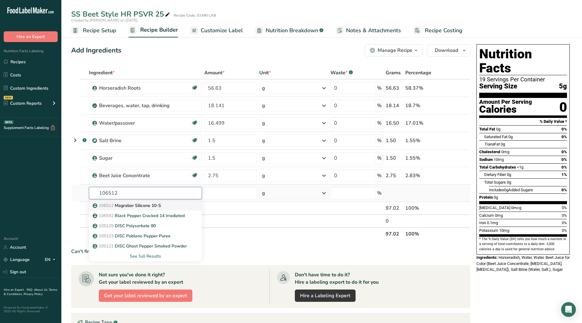
type input "106512"
click at [150, 209] on link "106512 Magrabar Silicone 10-S" at bounding box center [145, 206] width 113 height 10
type input "Magrabar Silicone 10-S"
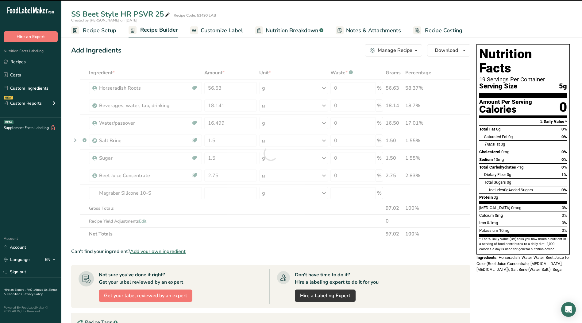
type input "0"
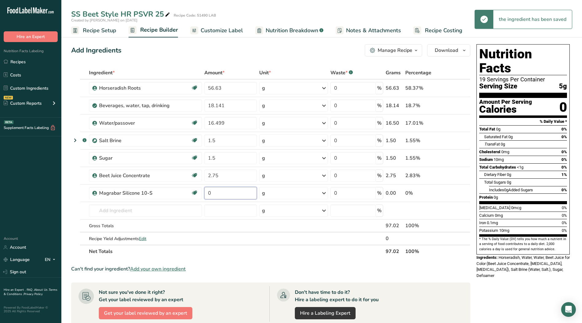
click at [216, 194] on input "0" at bounding box center [231, 193] width 53 height 12
type input "0.02"
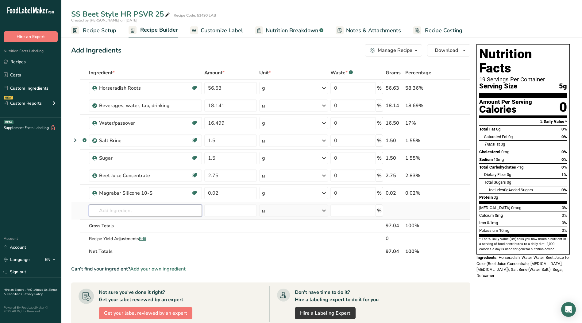
click at [164, 211] on div "Ingredient * Amount * Unit * Waste * .a-a{fill:#347362;}.b-a{fill:#fff;} Grams …" at bounding box center [270, 162] width 399 height 192
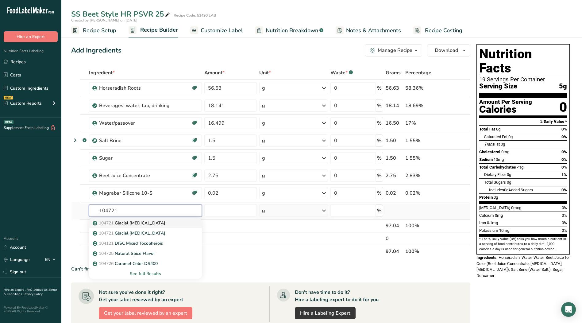
type input "104721"
click at [152, 226] on p "104721 Glacial [MEDICAL_DATA]" at bounding box center [130, 223] width 72 height 6
type input "Glacial [MEDICAL_DATA]"
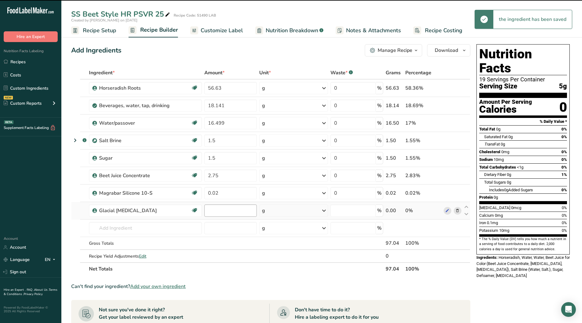
type input "0"
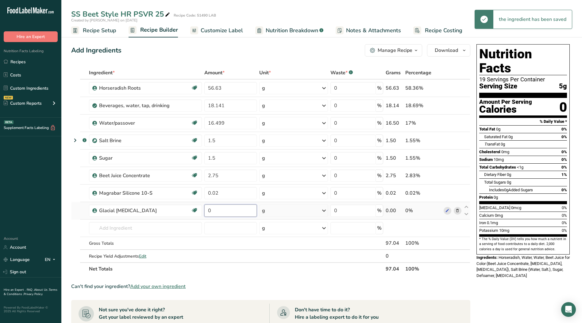
click at [221, 213] on input "0" at bounding box center [231, 211] width 53 height 12
type input "2.85"
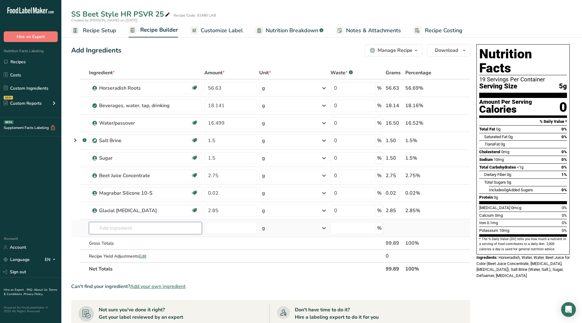
click at [139, 225] on div "Ingredient * Amount * Unit * Waste * .a-a{fill:#347362;}.b-a{fill:#fff;} Grams …" at bounding box center [270, 170] width 399 height 209
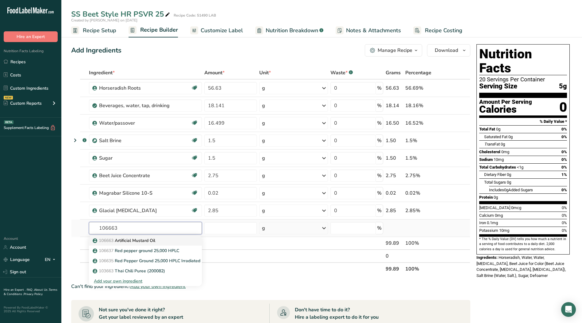
type input "106663"
click at [137, 239] on p "106663 Artificial Mustard Oil" at bounding box center [124, 240] width 61 height 6
type input "Artificial Mustard Oil"
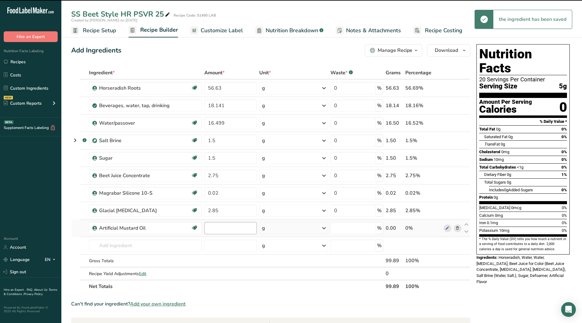
type input "0"
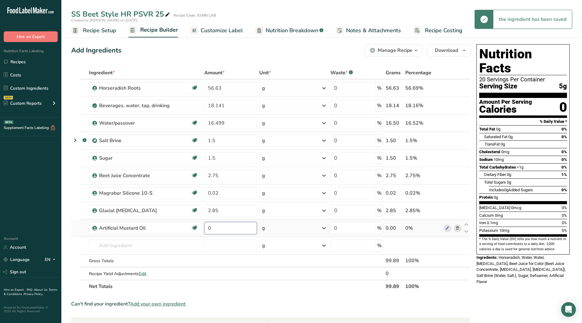
click at [220, 227] on input "0" at bounding box center [231, 228] width 53 height 12
type input "0.11"
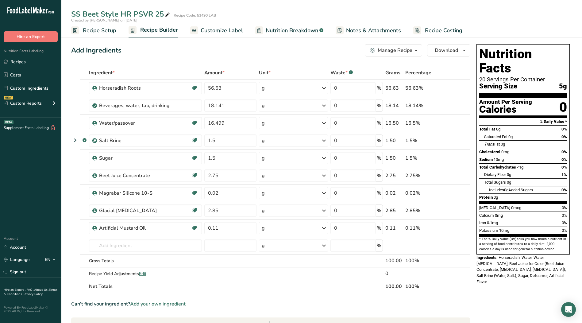
click at [228, 28] on span "Customize Label" at bounding box center [222, 30] width 42 height 8
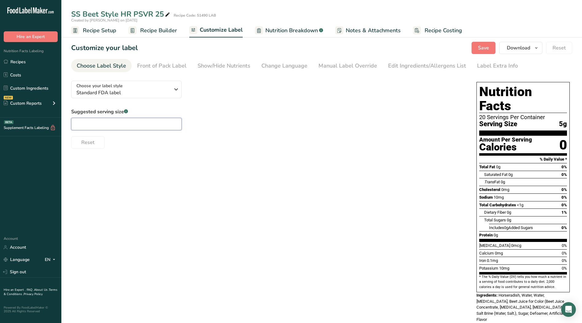
click at [111, 123] on input "text" at bounding box center [126, 124] width 111 height 12
type input "1tsp"
click at [339, 65] on div "Manual Label Override" at bounding box center [348, 66] width 59 height 8
type input "1tsp (5g)"
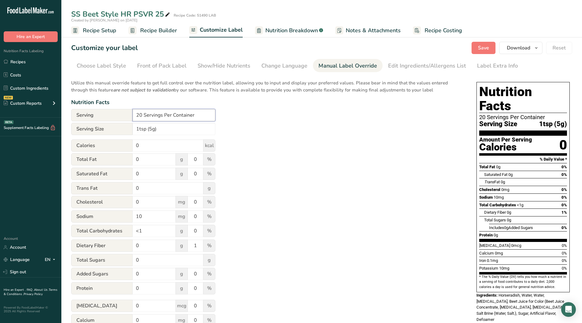
click at [144, 116] on input "20 Servings Per Container" at bounding box center [174, 115] width 83 height 12
type input "Servings Per Container"
click at [141, 146] on input "0" at bounding box center [168, 145] width 71 height 12
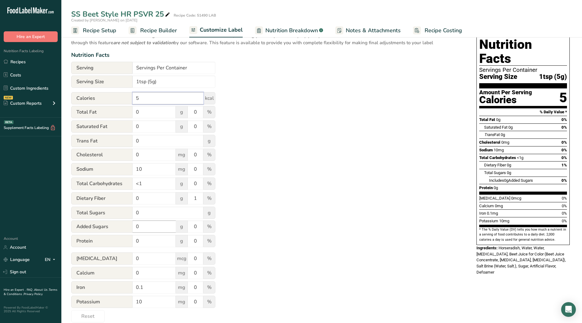
scroll to position [56, 0]
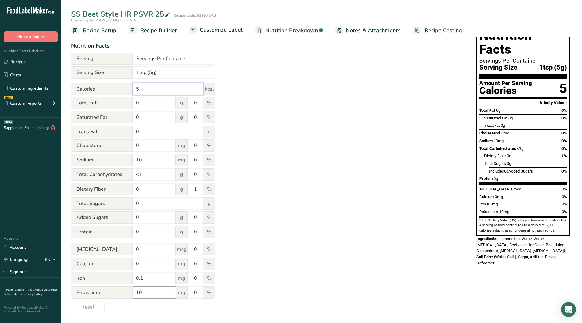
type input "5"
click at [137, 291] on input "10" at bounding box center [154, 292] width 43 height 12
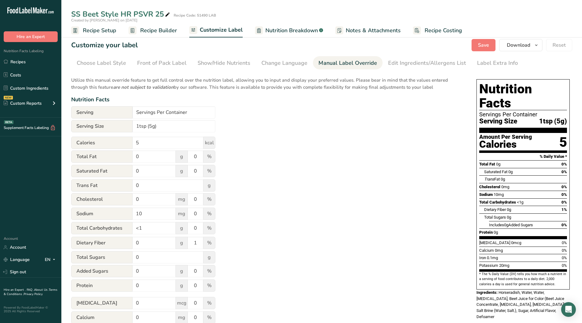
scroll to position [0, 0]
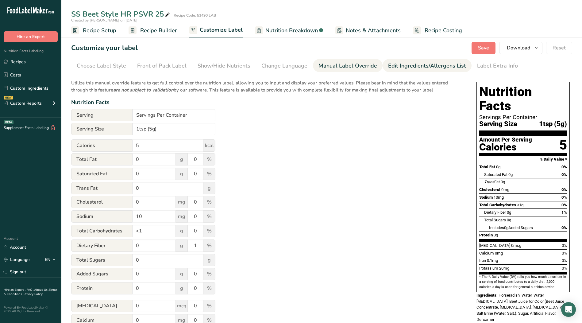
type input "20"
click at [423, 67] on div "Edit Ingredients/Allergens List" at bounding box center [427, 66] width 78 height 8
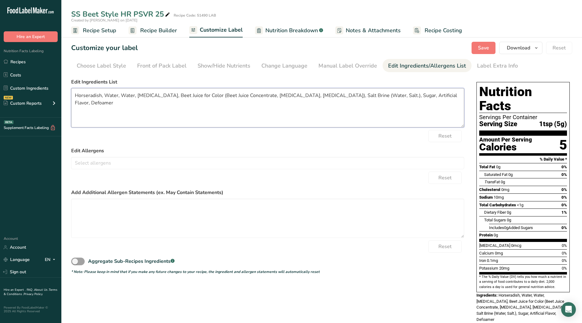
click at [119, 94] on textarea "Horseradish, Water, Water, [MEDICAL_DATA], Beet Juice for Color (Beet Juice Con…" at bounding box center [267, 107] width 393 height 39
drag, startPoint x: 252, startPoint y: 95, endPoint x: 290, endPoint y: 95, distance: 37.8
click at [283, 95] on textarea "Horseradish, Water, [MEDICAL_DATA], Beet Juice for Color, Sugar, Salt, Artifici…" at bounding box center [267, 107] width 393 height 39
type textarea "Horseradish, Water, [MEDICAL_DATA], Beet Juice for Color, Sugar, Salt, Artifici…"
click at [486, 45] on span "Save" at bounding box center [483, 47] width 11 height 7
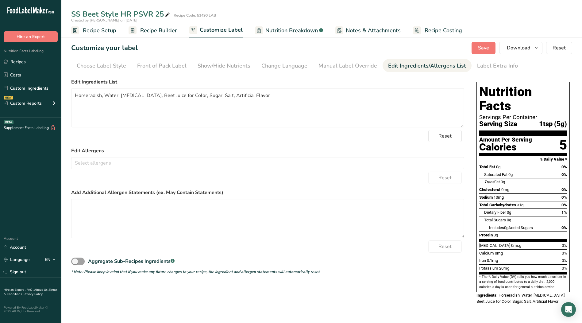
click at [297, 31] on span "Nutrition Breakdown" at bounding box center [292, 30] width 53 height 8
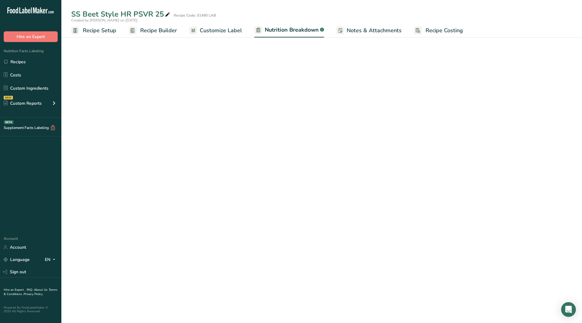
select select "Calories"
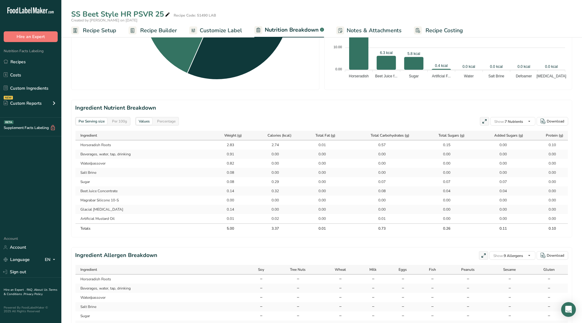
scroll to position [215, 0]
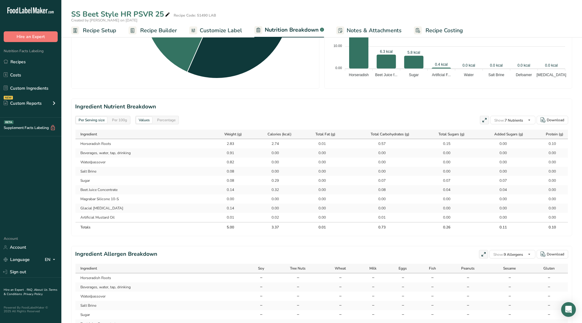
click at [123, 121] on div "Per 100g" at bounding box center [120, 120] width 20 height 7
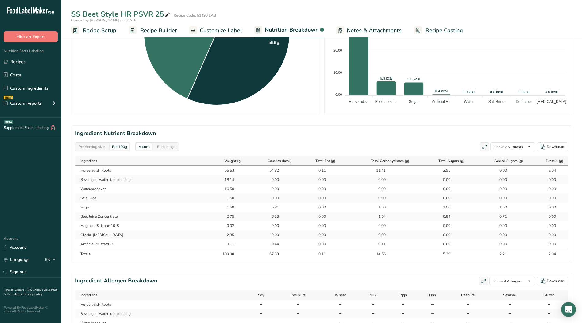
scroll to position [62, 0]
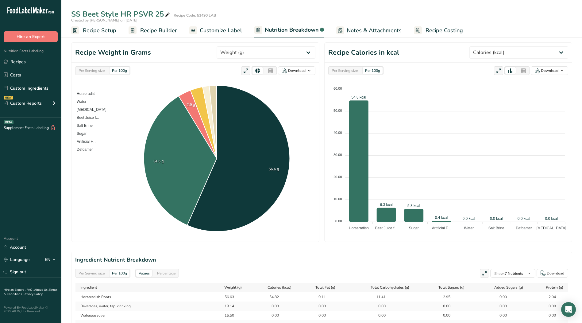
click at [97, 33] on span "Recipe Setup" at bounding box center [99, 30] width 33 height 8
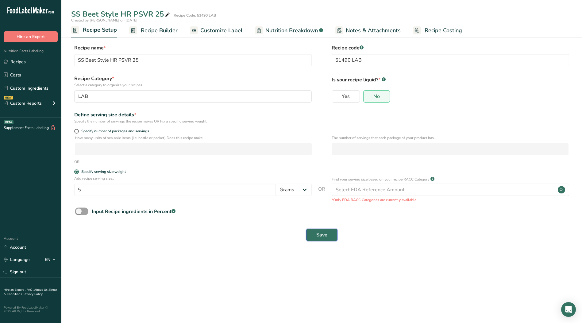
click at [318, 236] on span "Save" at bounding box center [322, 234] width 11 height 7
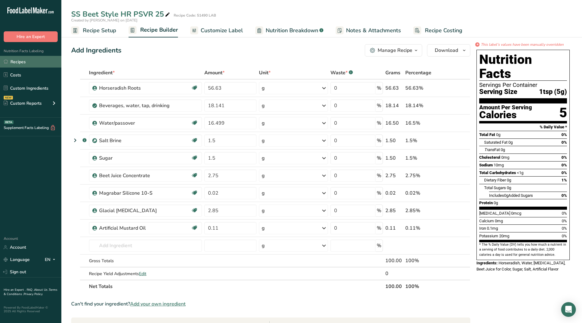
click at [26, 64] on link "Recipes" at bounding box center [30, 62] width 61 height 12
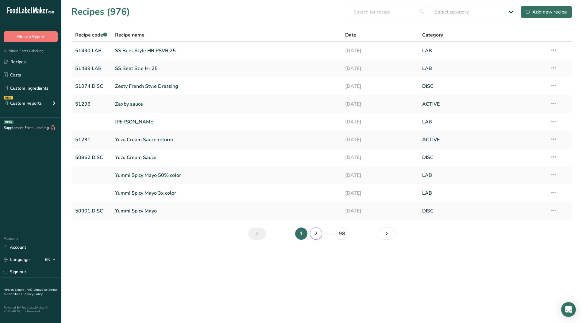
click at [316, 235] on link "2" at bounding box center [316, 234] width 12 height 12
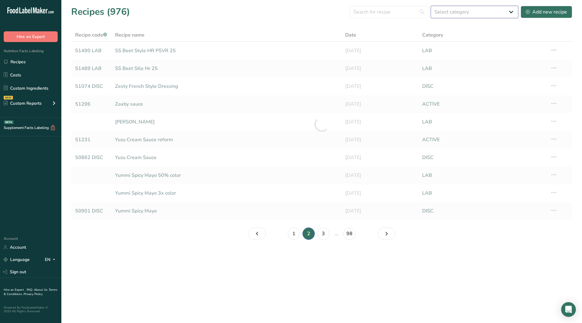
drag, startPoint x: 461, startPoint y: 13, endPoint x: 460, endPoint y: 19, distance: 6.3
click at [461, 13] on select "Select category All ACTIVE Baked Goods [GEOGRAPHIC_DATA] Confectionery Cooked M…" at bounding box center [475, 12] width 88 height 12
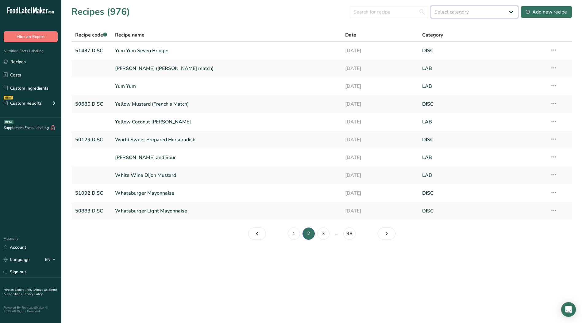
select select "2573"
click at [431, 6] on select "Select category All ACTIVE Baked Goods [GEOGRAPHIC_DATA] Confectionery Cooked M…" at bounding box center [475, 12] width 88 height 12
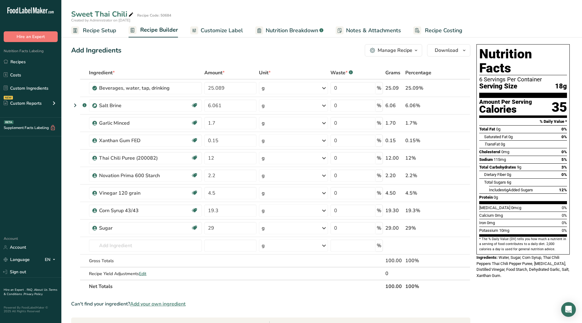
click at [284, 32] on span "Nutrition Breakdown" at bounding box center [292, 30] width 53 height 8
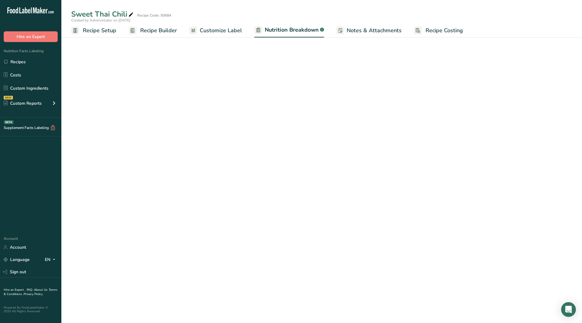
select select "Calories"
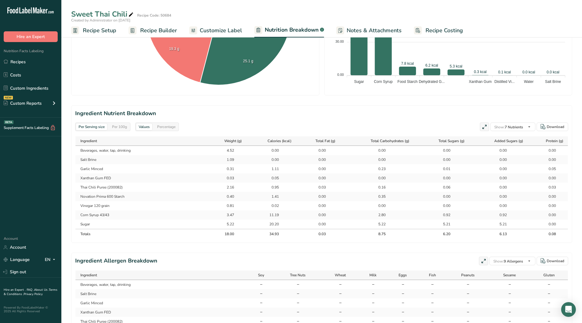
scroll to position [215, 0]
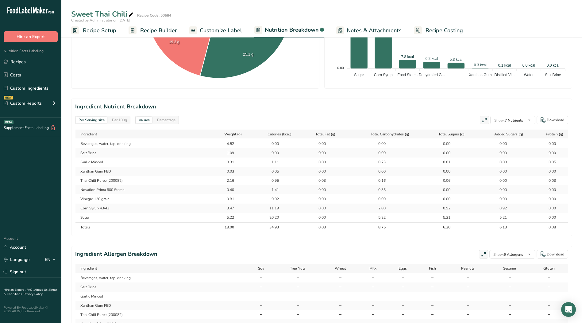
click at [119, 119] on div "Per 100g" at bounding box center [120, 120] width 20 height 7
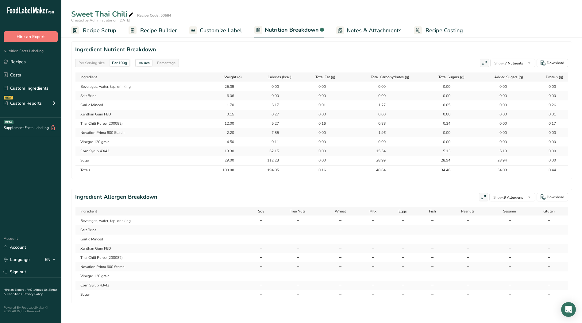
scroll to position [276, 0]
click at [16, 60] on link "Recipes" at bounding box center [30, 62] width 61 height 12
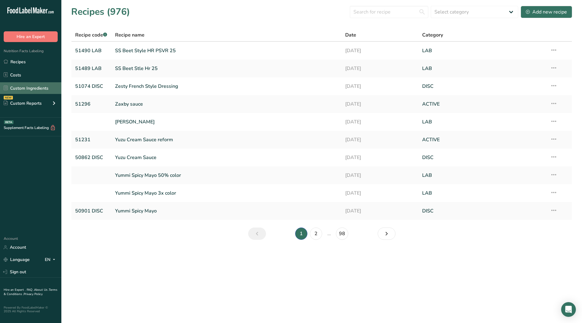
click at [29, 88] on link "Custom Ingredients" at bounding box center [30, 88] width 61 height 12
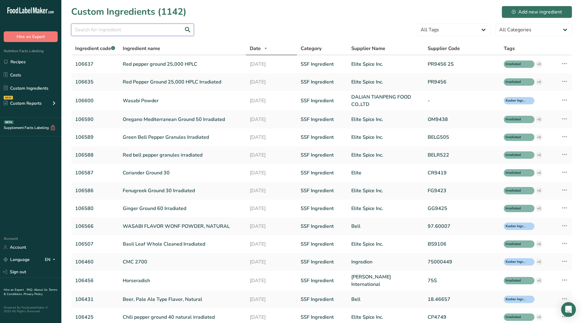
click at [111, 31] on input "text" at bounding box center [132, 30] width 123 height 12
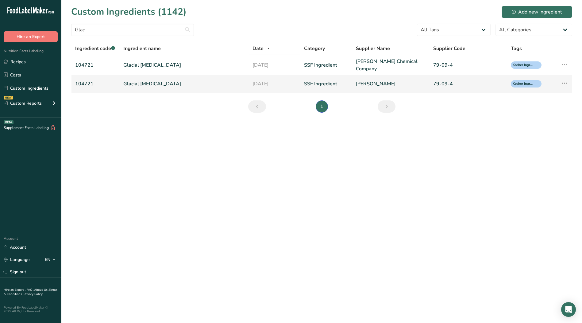
click at [565, 82] on icon at bounding box center [564, 83] width 7 height 11
click at [122, 29] on input "Glac" at bounding box center [132, 30] width 123 height 12
type input "G"
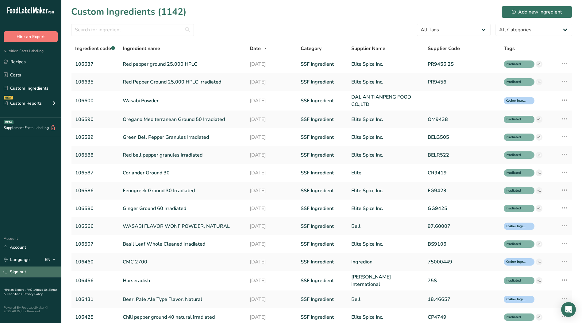
click at [21, 271] on link "Sign out" at bounding box center [30, 272] width 61 height 11
